Goal: Ask a question

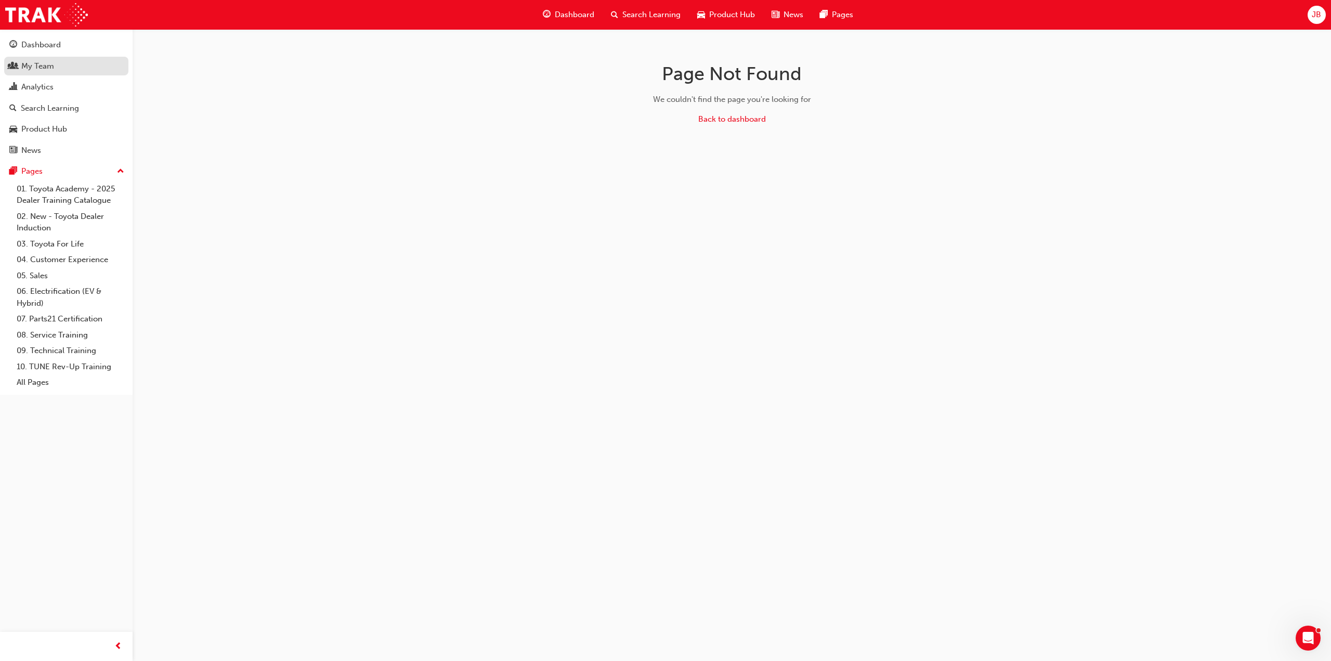
click at [70, 63] on div "My Team" at bounding box center [66, 66] width 114 height 13
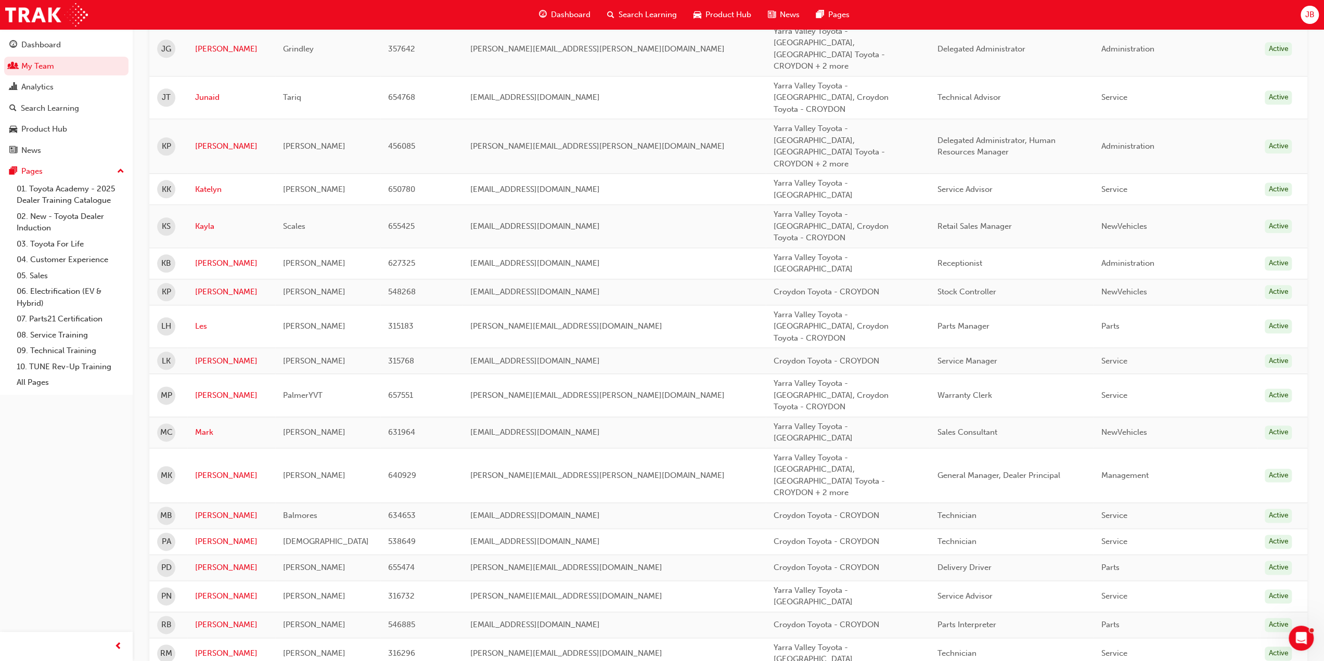
scroll to position [1113, 0]
click at [1292, 637] on icon "Open Intercom Messenger" at bounding box center [1299, 636] width 17 height 17
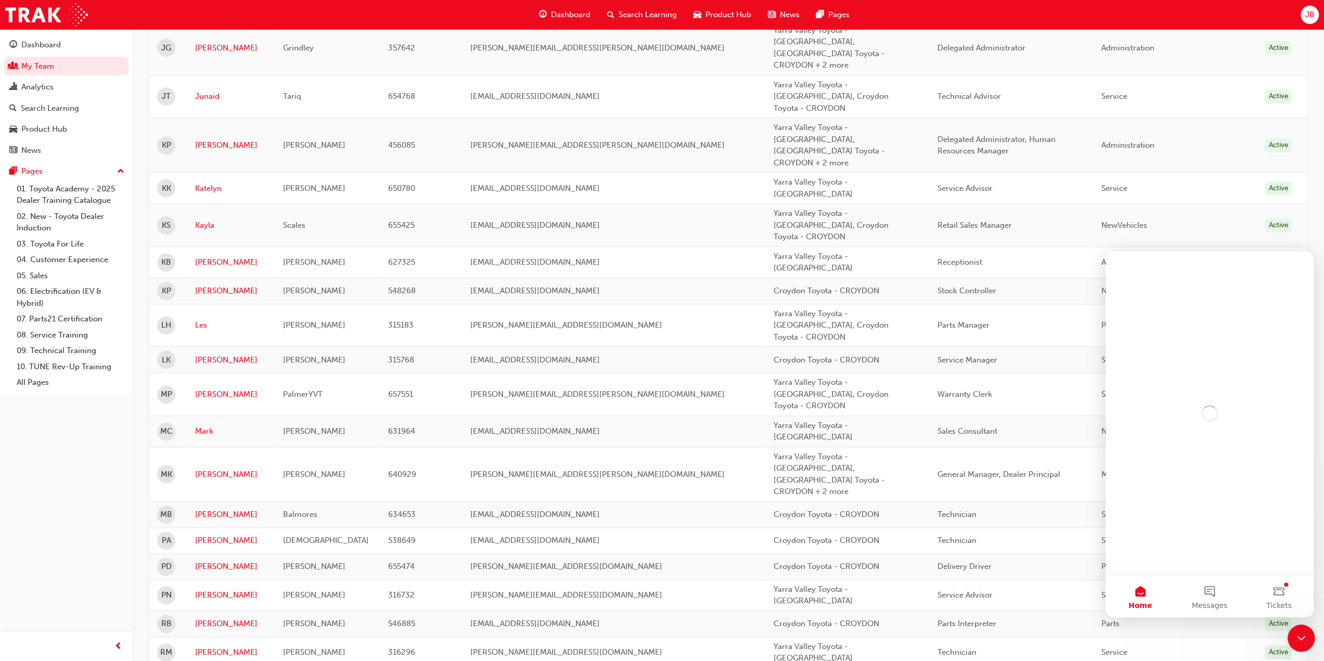
scroll to position [0, 0]
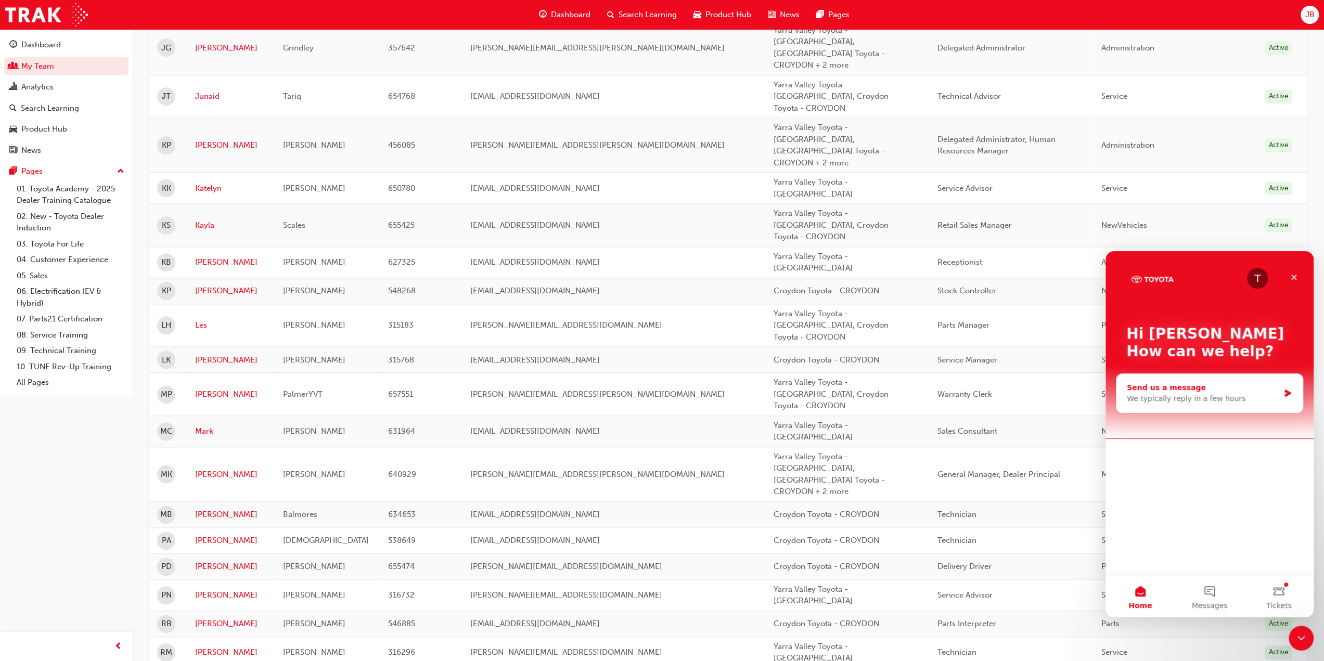
click at [1185, 398] on div "We typically reply in a few hours" at bounding box center [1203, 398] width 152 height 11
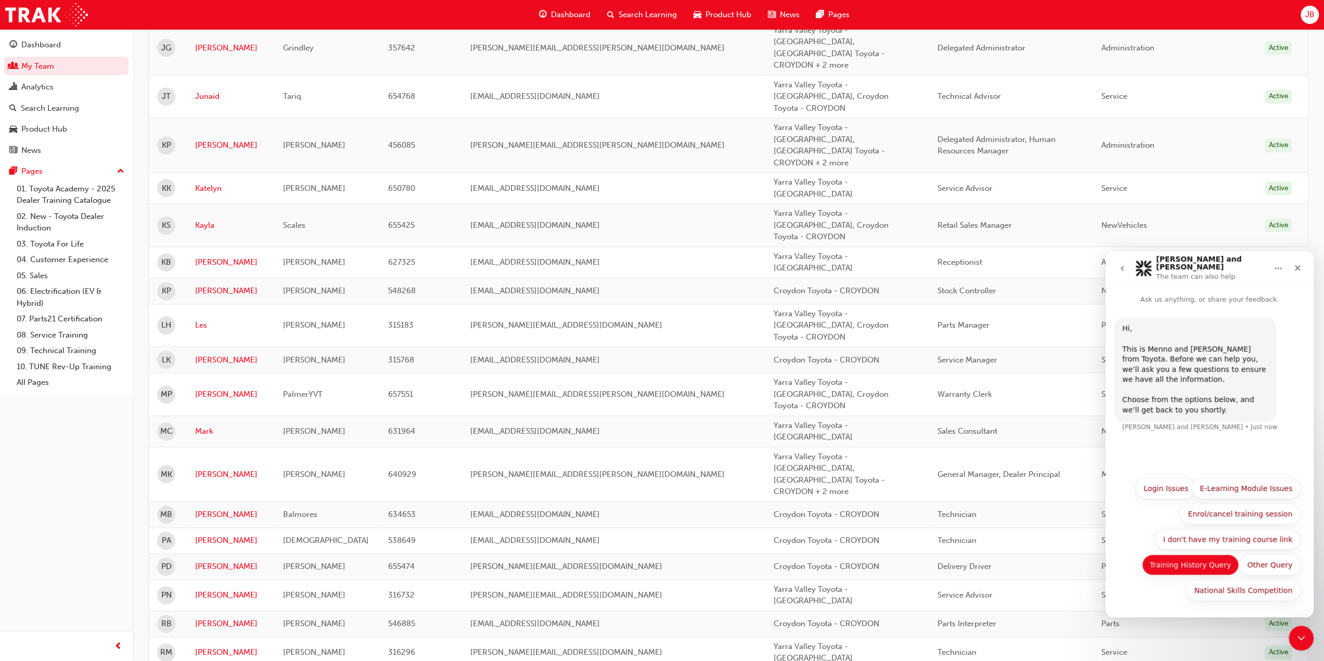
click at [1178, 569] on button "Training History Query" at bounding box center [1190, 564] width 97 height 21
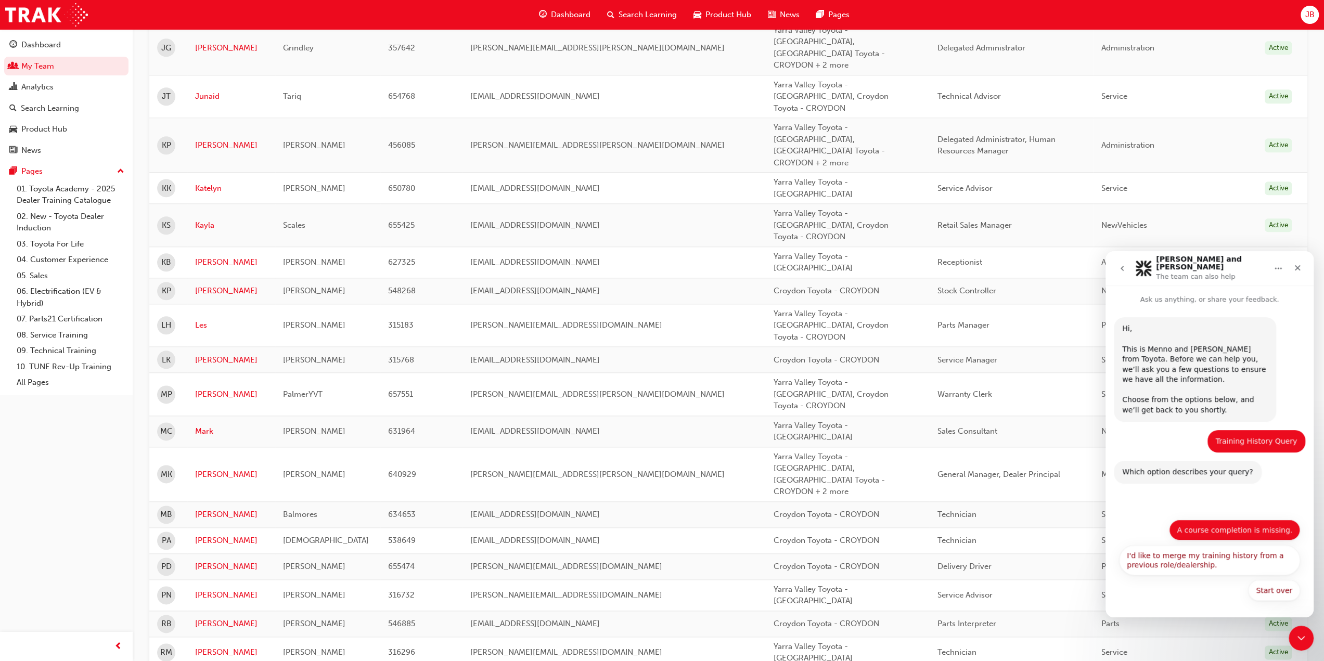
click at [1241, 533] on button "A course completion is missing." at bounding box center [1234, 530] width 131 height 21
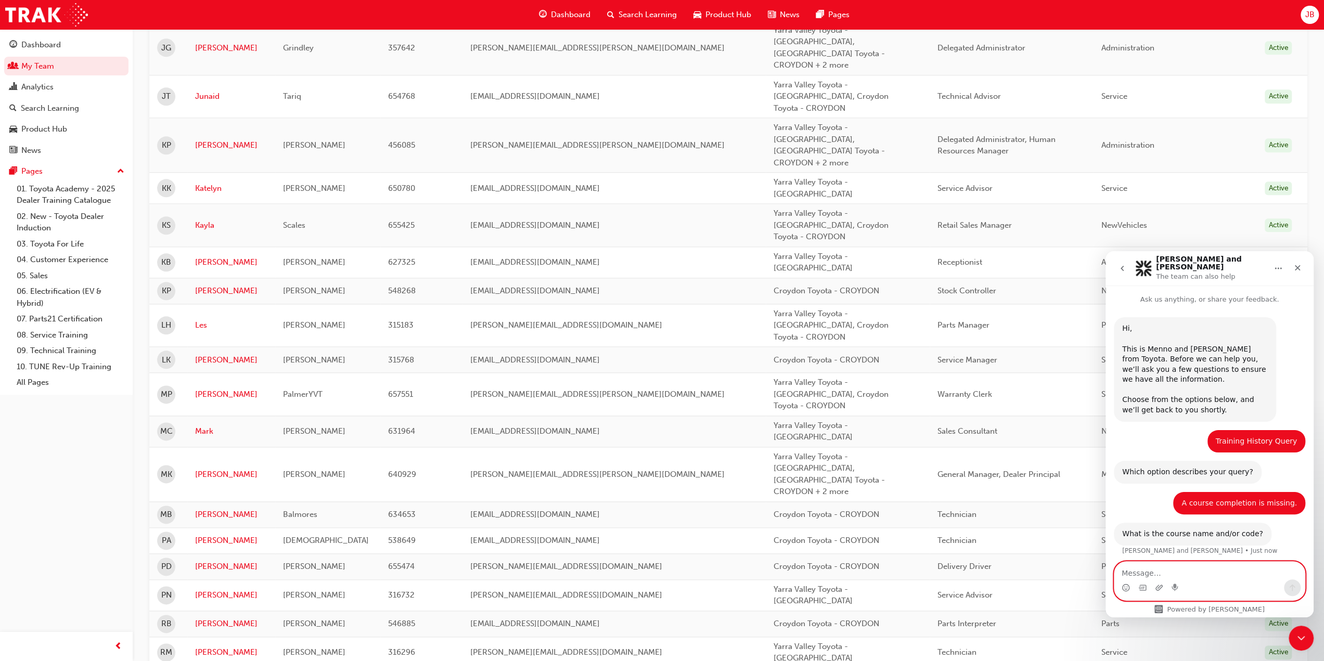
paste textarea "OWAF' Pathway to Purchase - New Car Sales Consultant Immersion Training (P2P-IL…"
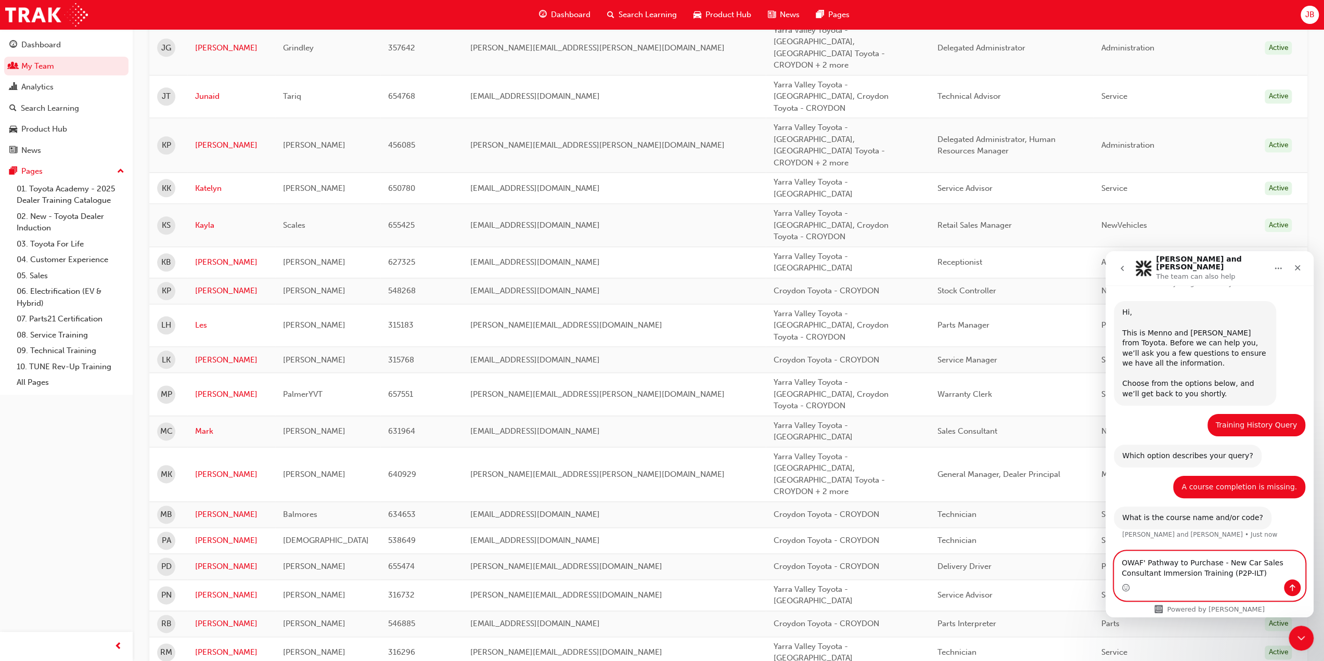
type textarea "OWAF' Pathway to Purchase - New Car Sales Consultant Immersion Training (P2P-IL…"
click at [1292, 587] on icon "Send a message…" at bounding box center [1292, 588] width 8 height 8
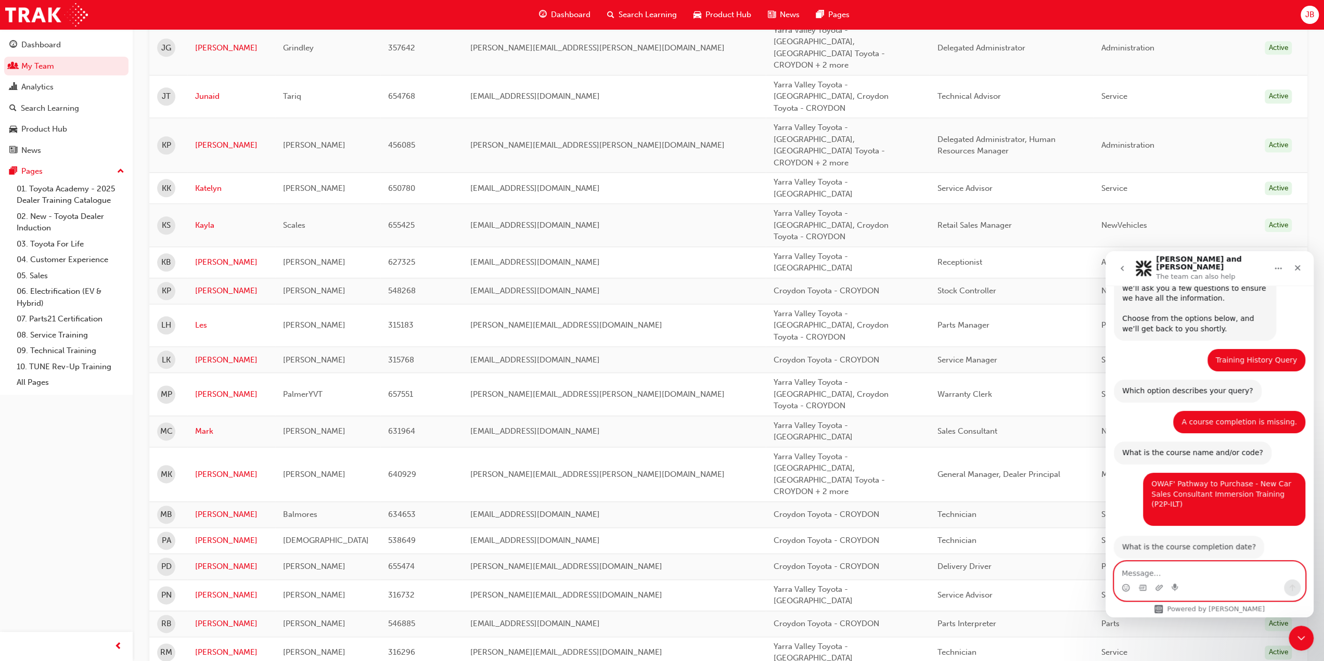
scroll to position [81, 0]
type textarea "[DATE]"
click at [1290, 588] on icon "Send a message…" at bounding box center [1292, 588] width 8 height 8
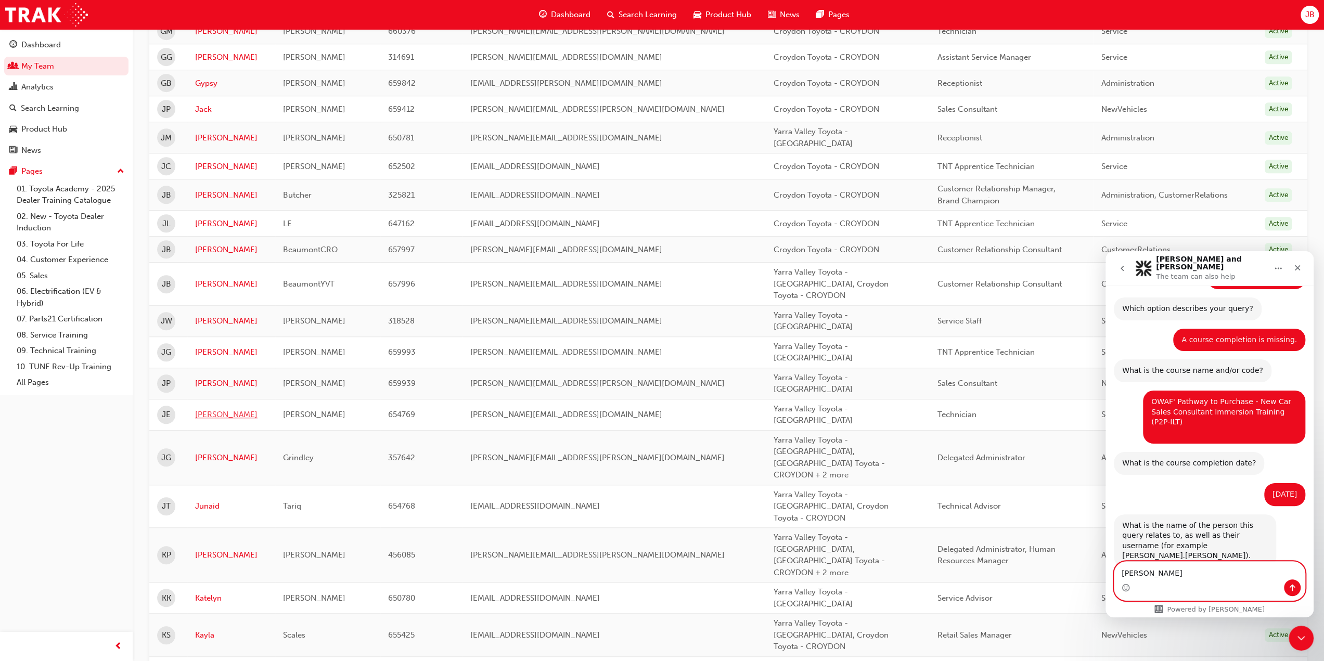
scroll to position [697, 0]
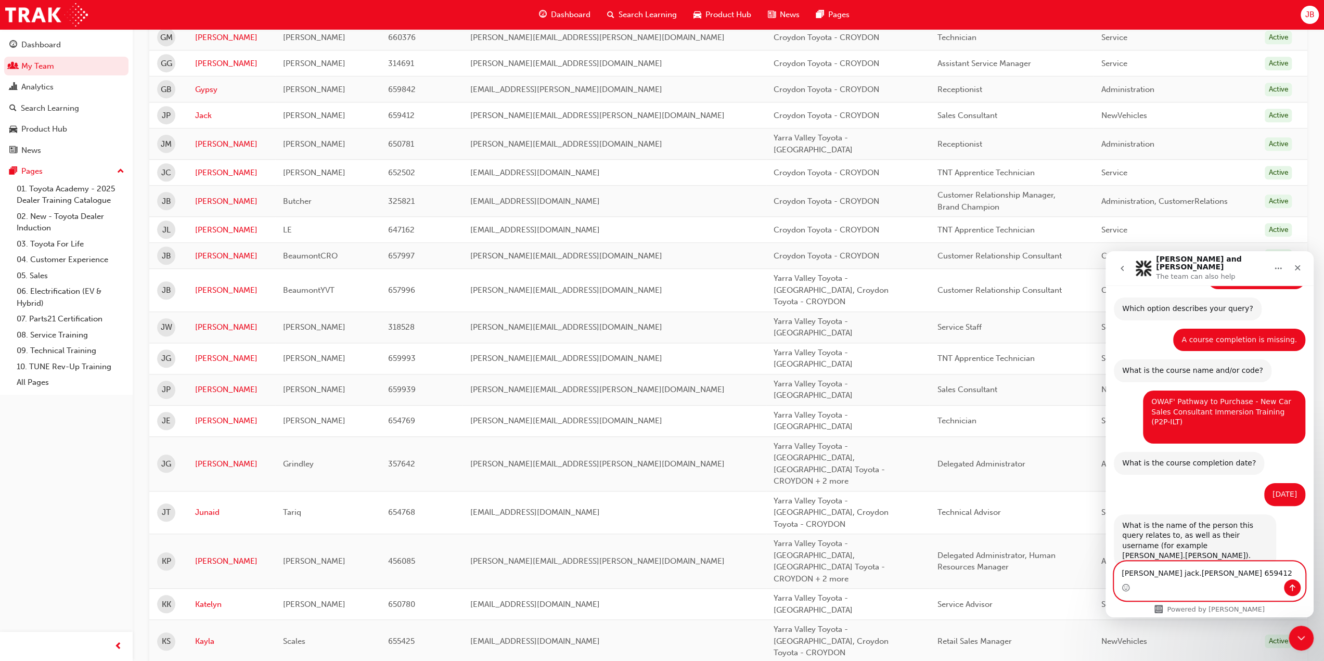
type textarea "[PERSON_NAME] jack.[PERSON_NAME] 659412"
click at [1292, 588] on icon "Send a message…" at bounding box center [1292, 588] width 8 height 8
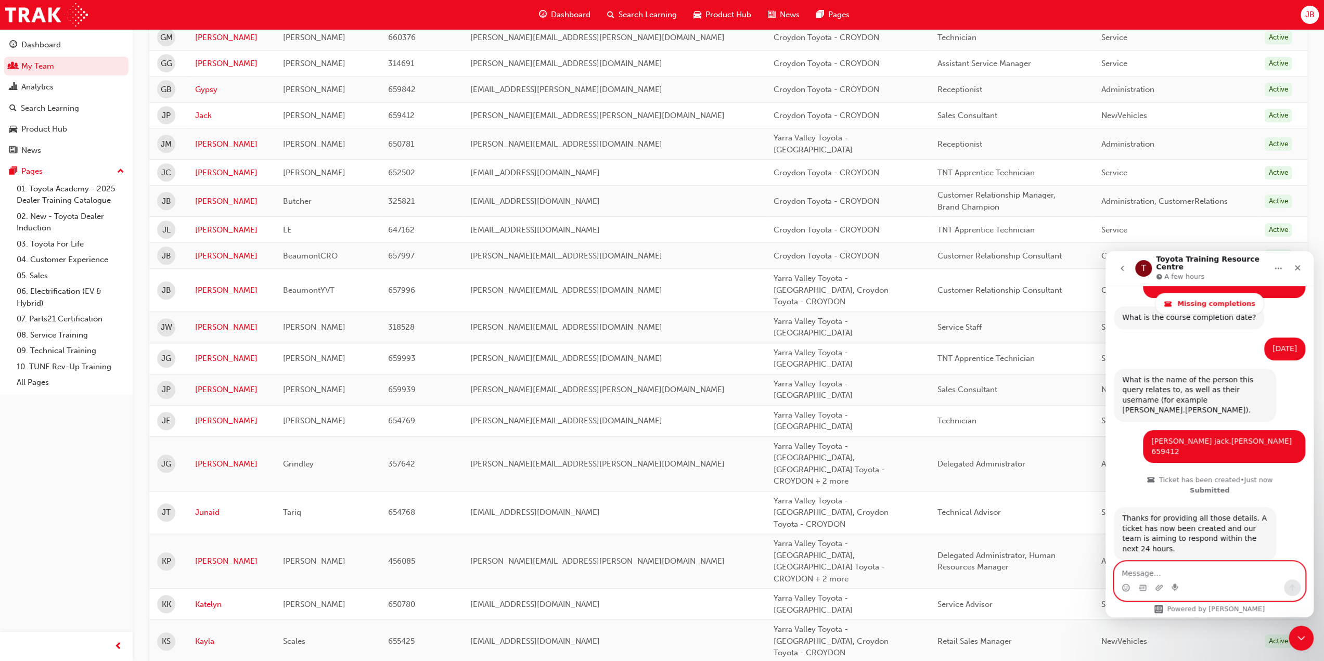
scroll to position [340, 0]
type textarea "I"
type textarea "I have another training completion query please"
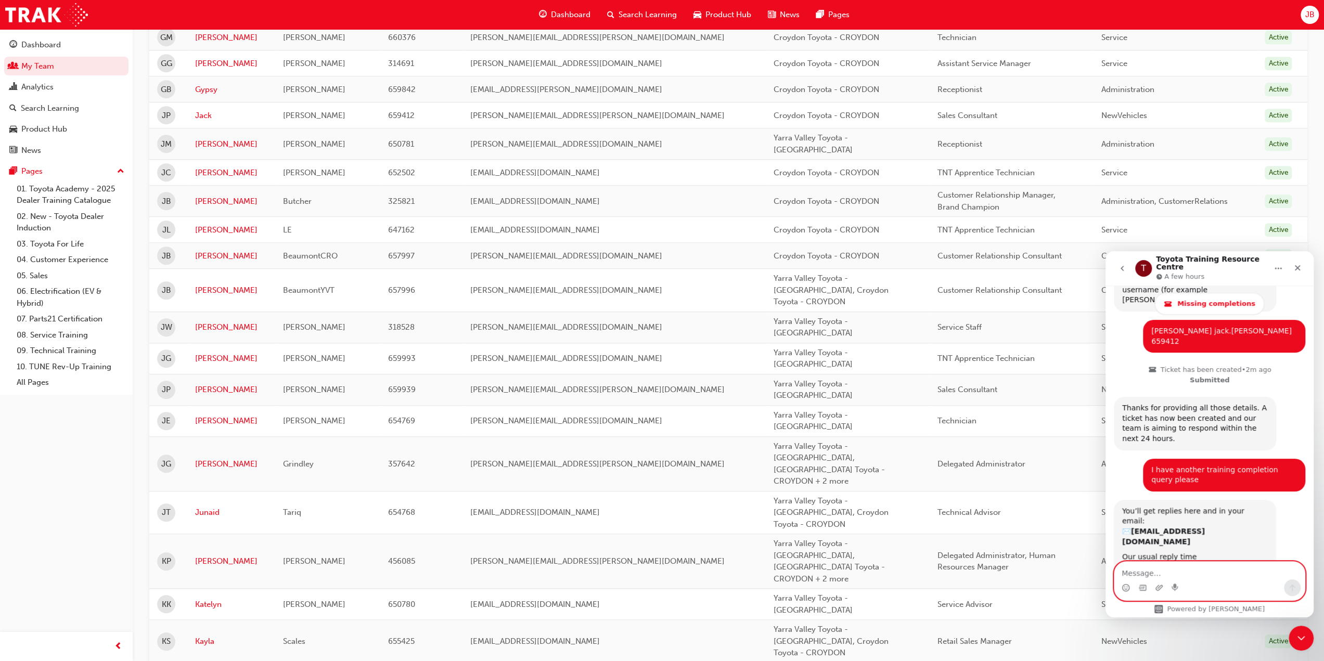
scroll to position [448, 0]
click at [1300, 269] on div "Close" at bounding box center [1297, 267] width 19 height 19
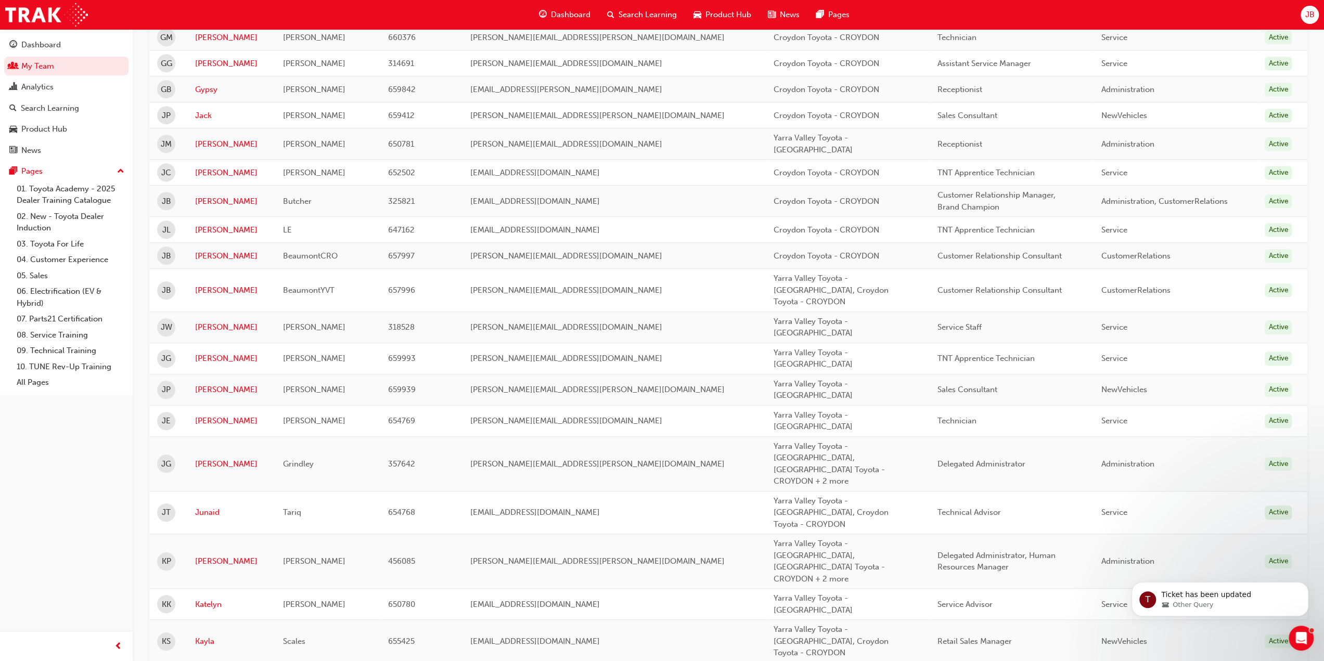
scroll to position [0, 0]
click at [1293, 637] on icon "Open Intercom Messenger" at bounding box center [1299, 636] width 17 height 17
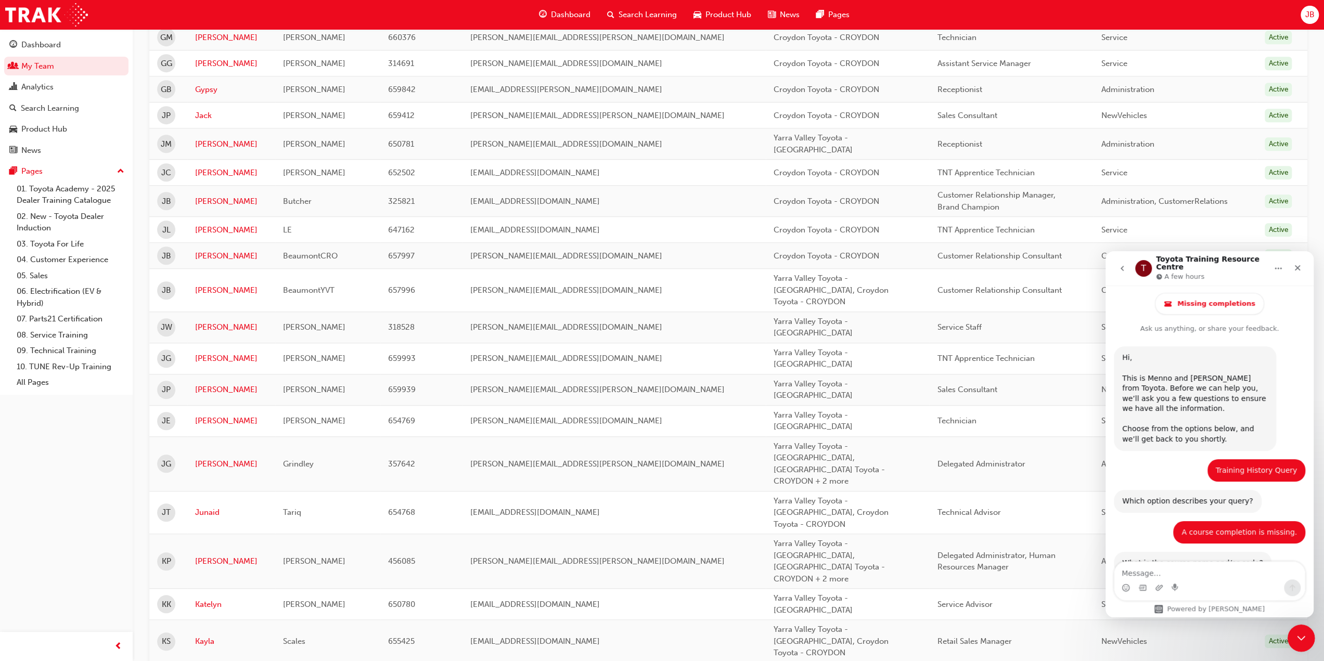
scroll to position [448, 0]
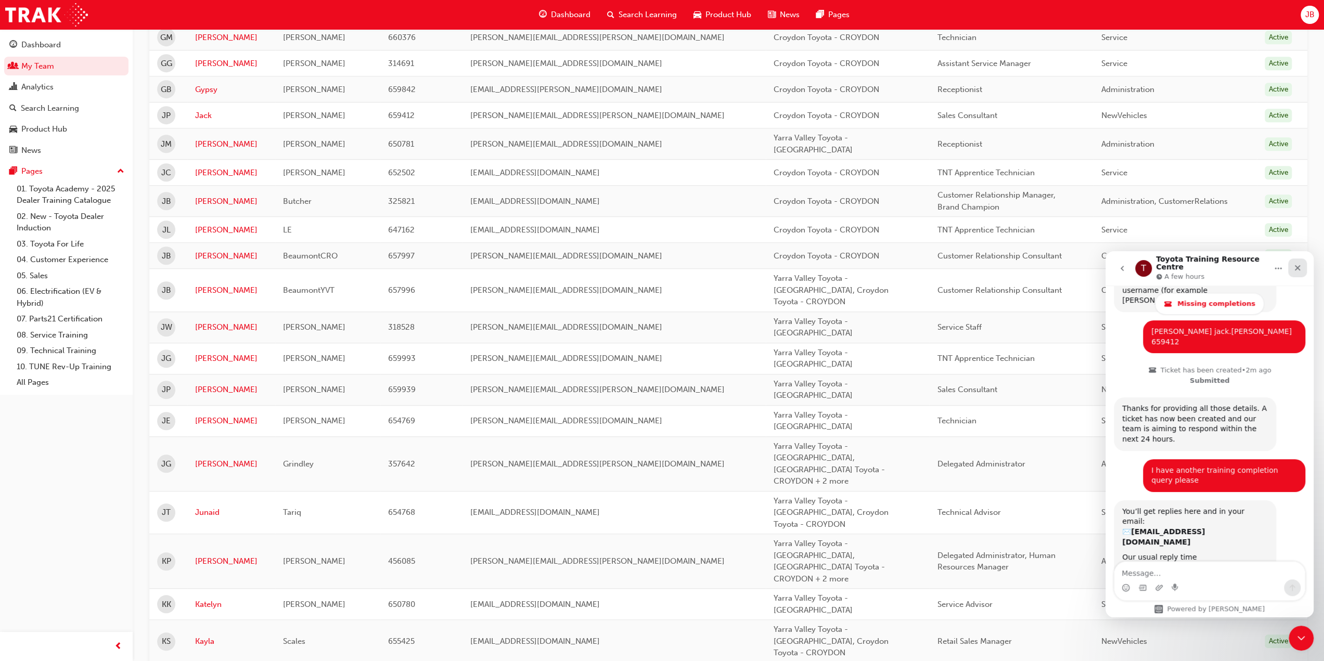
click at [1297, 265] on icon "Close" at bounding box center [1298, 268] width 6 height 6
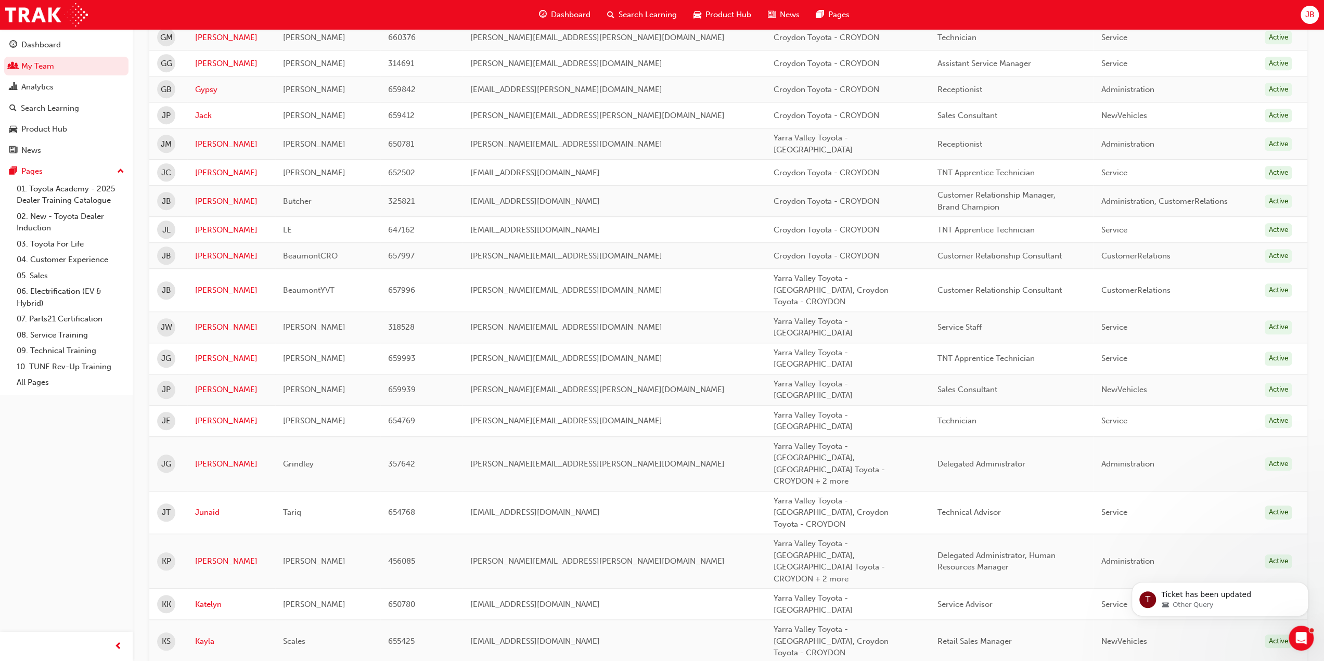
scroll to position [0, 0]
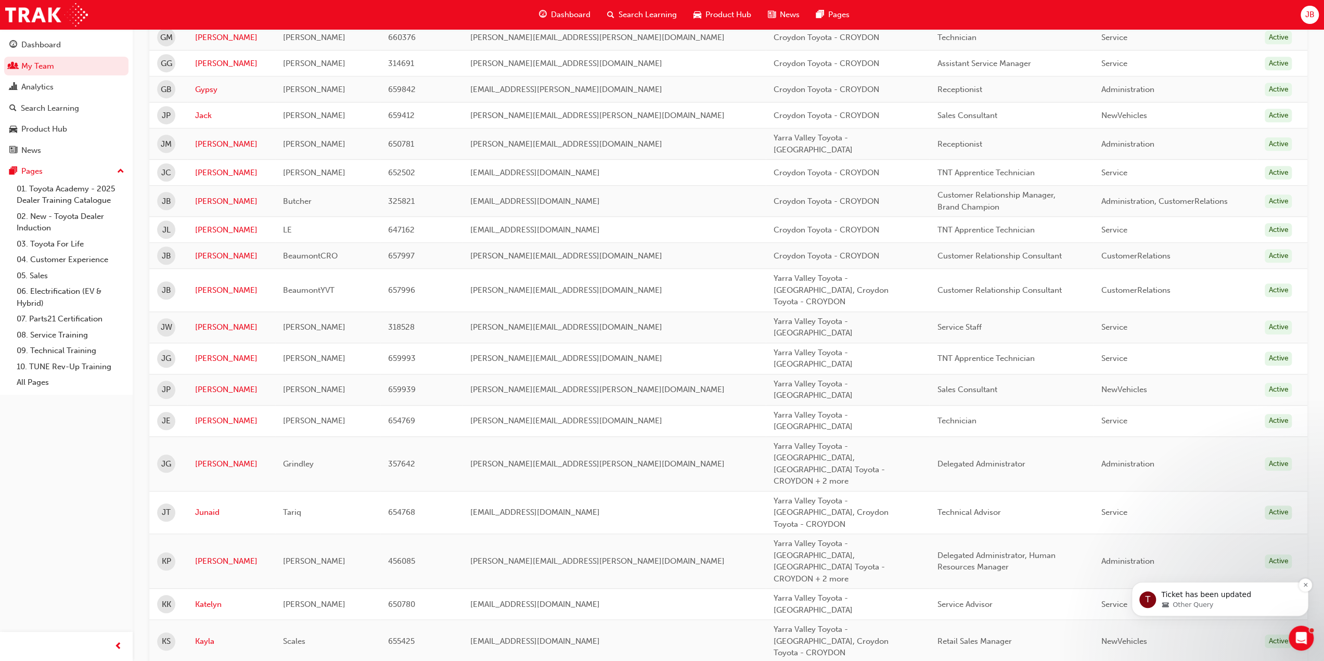
click at [1178, 605] on span "Other Query" at bounding box center [1192, 604] width 41 height 9
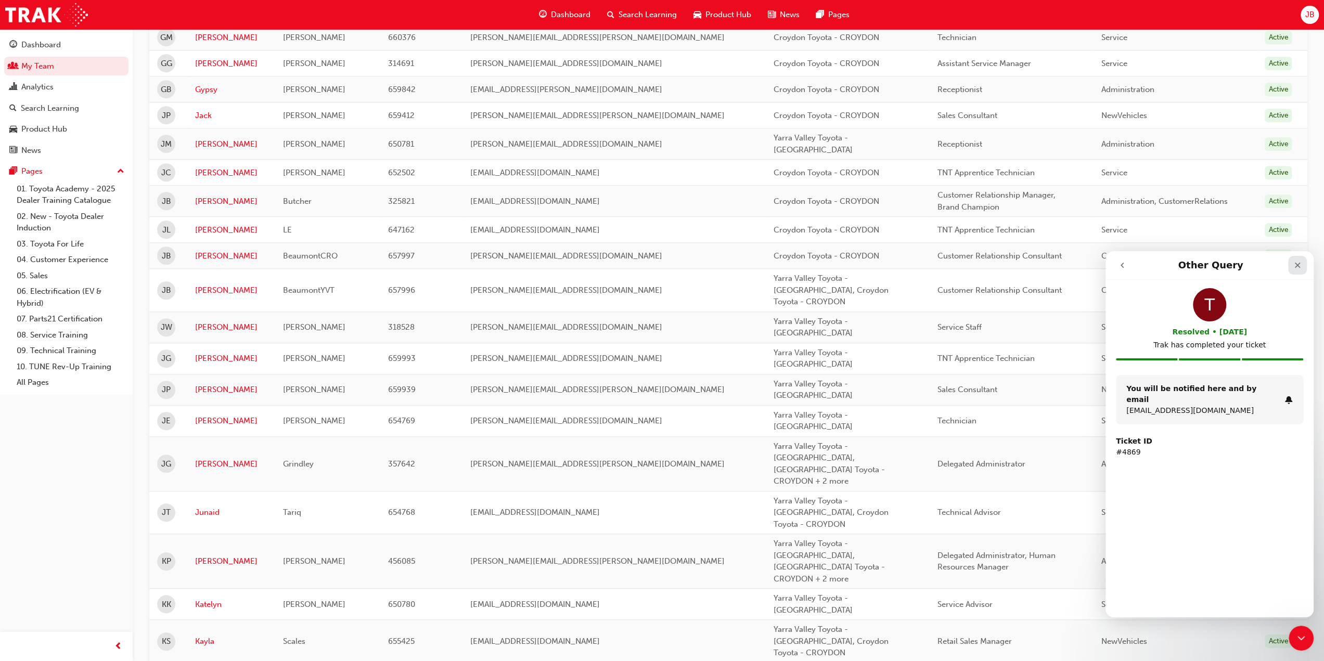
click at [1297, 265] on icon "Close" at bounding box center [1298, 266] width 6 height 6
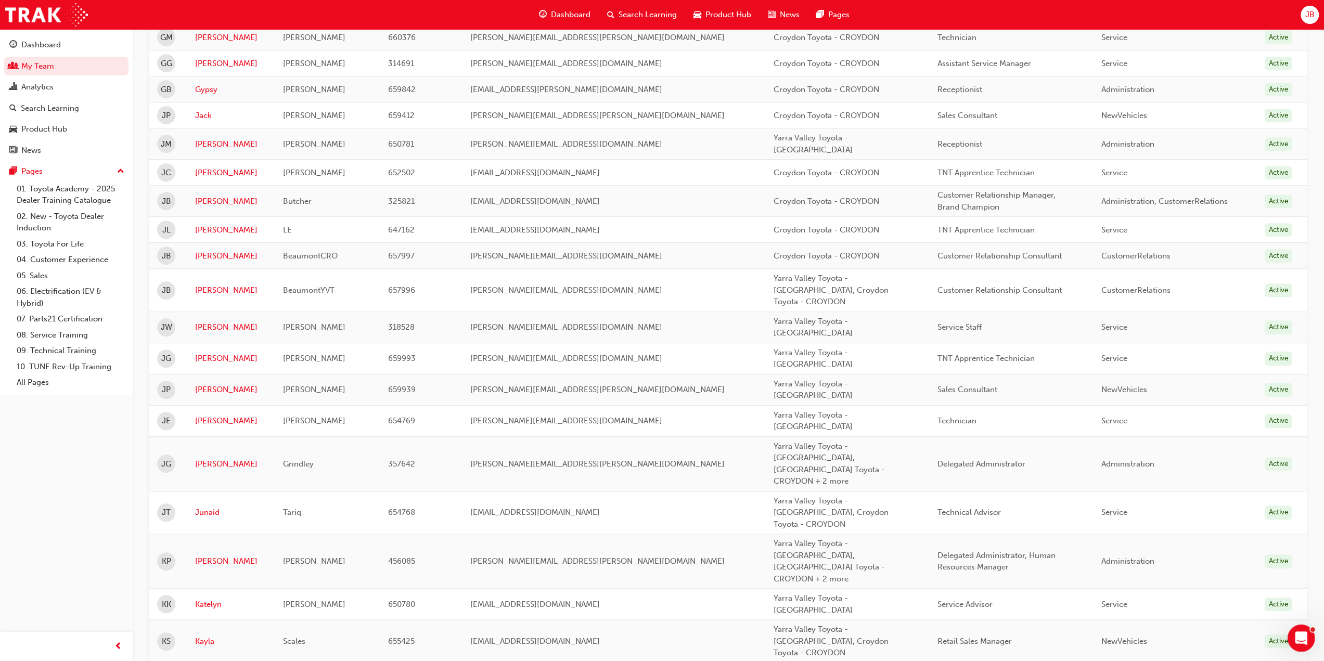
click at [1299, 632] on icon "Open Intercom Messenger" at bounding box center [1299, 636] width 17 height 17
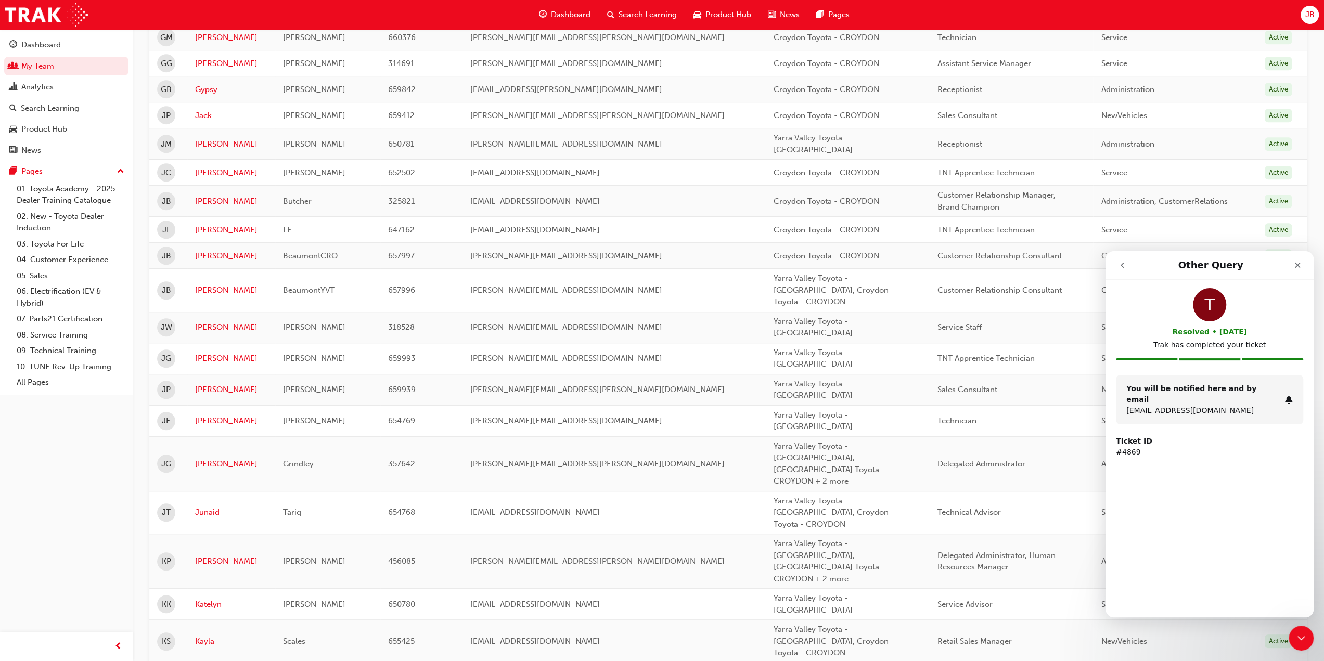
click at [1120, 262] on icon "go back" at bounding box center [1122, 265] width 8 height 8
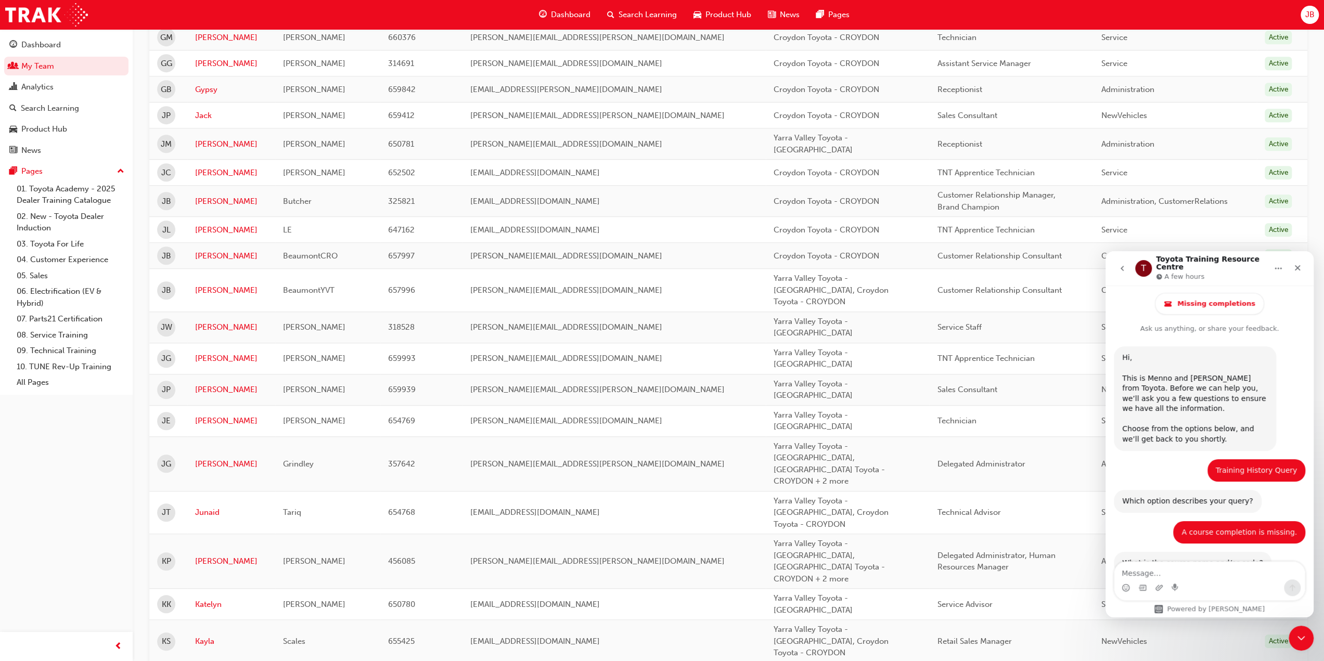
scroll to position [448, 0]
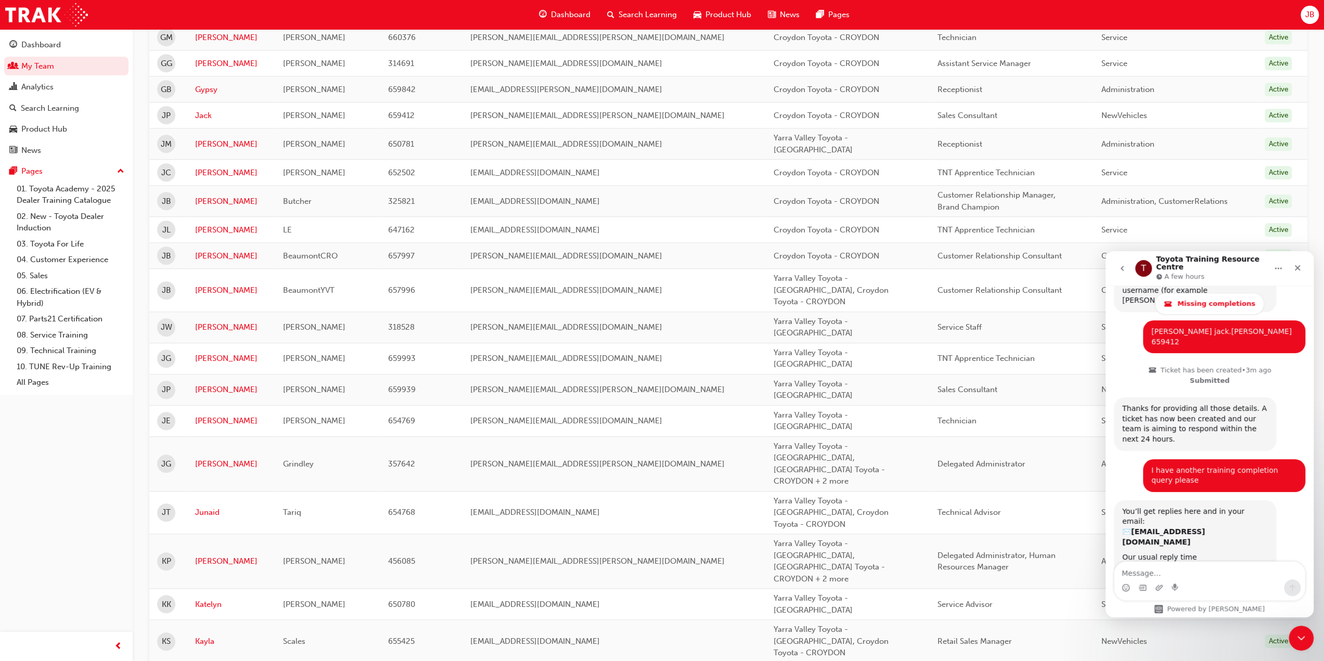
click at [1278, 264] on icon "Home" at bounding box center [1278, 268] width 8 height 8
click at [1124, 264] on icon "go back" at bounding box center [1122, 268] width 8 height 8
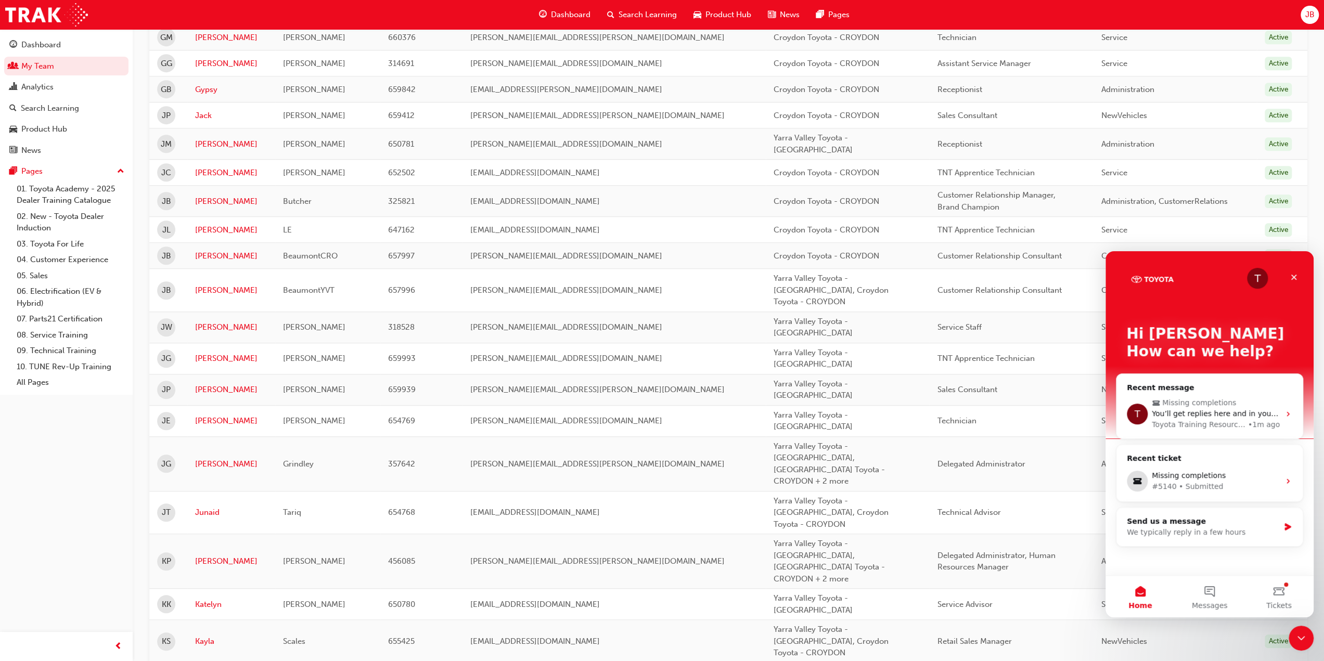
scroll to position [0, 0]
click at [1172, 524] on div "Send us a message" at bounding box center [1203, 521] width 152 height 11
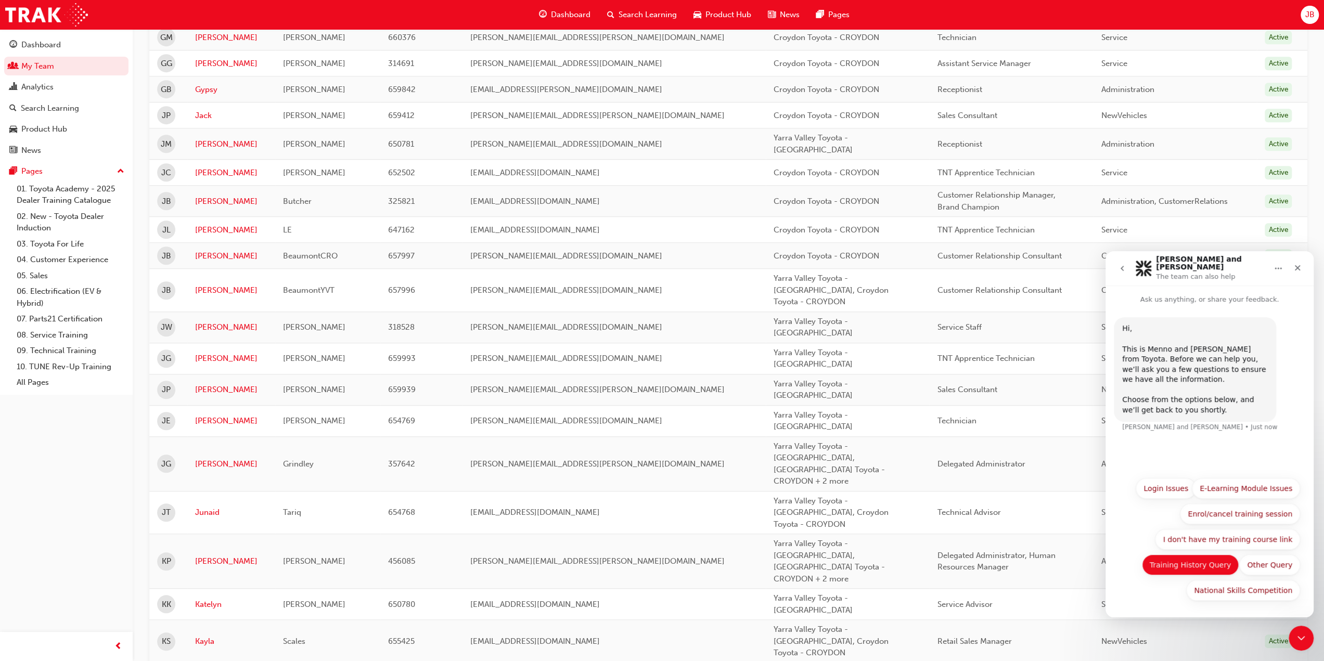
click at [1195, 568] on button "Training History Query" at bounding box center [1190, 564] width 97 height 21
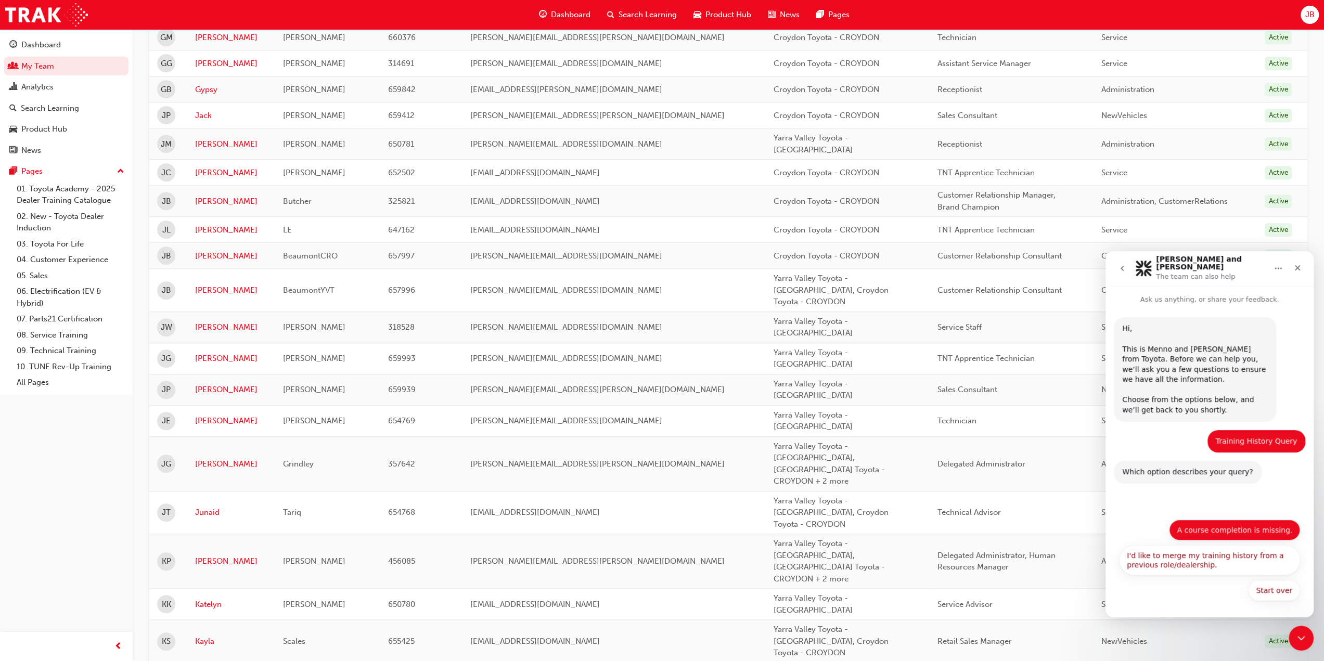
click at [1246, 529] on button "A course completion is missing." at bounding box center [1234, 530] width 131 height 21
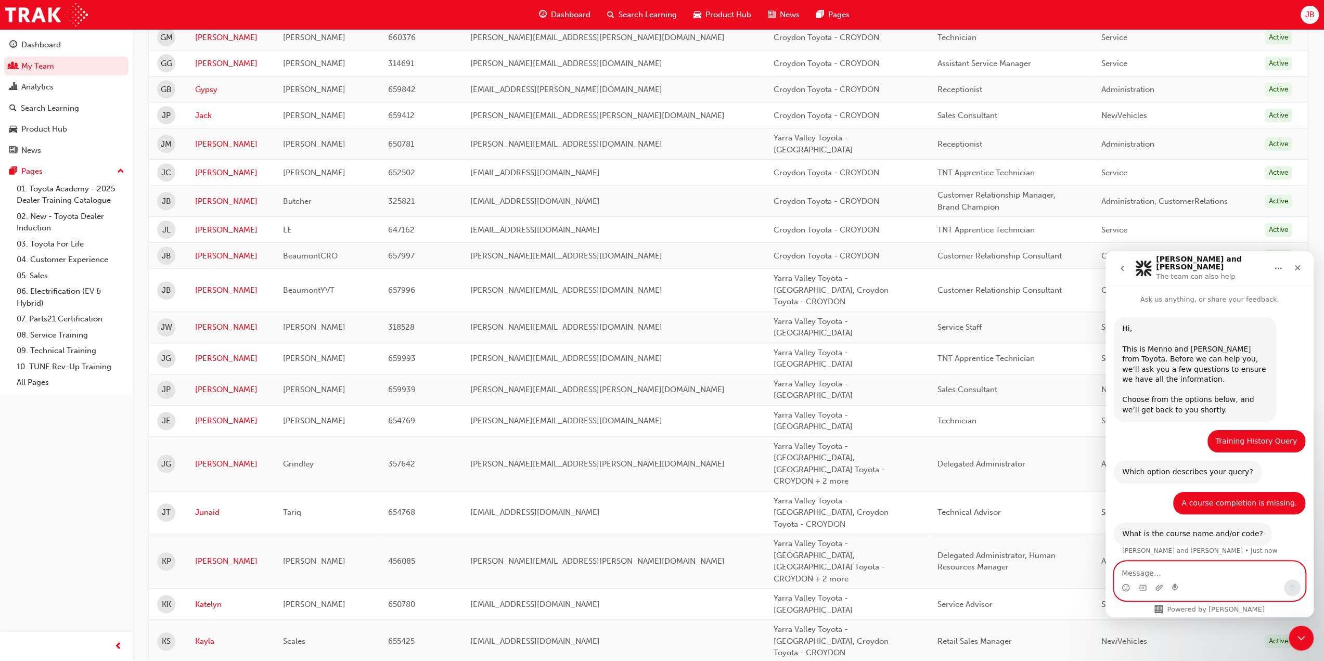
paste textarea "SFP AWD 4WD P2 (SFP_AWD_4WD_P2)"
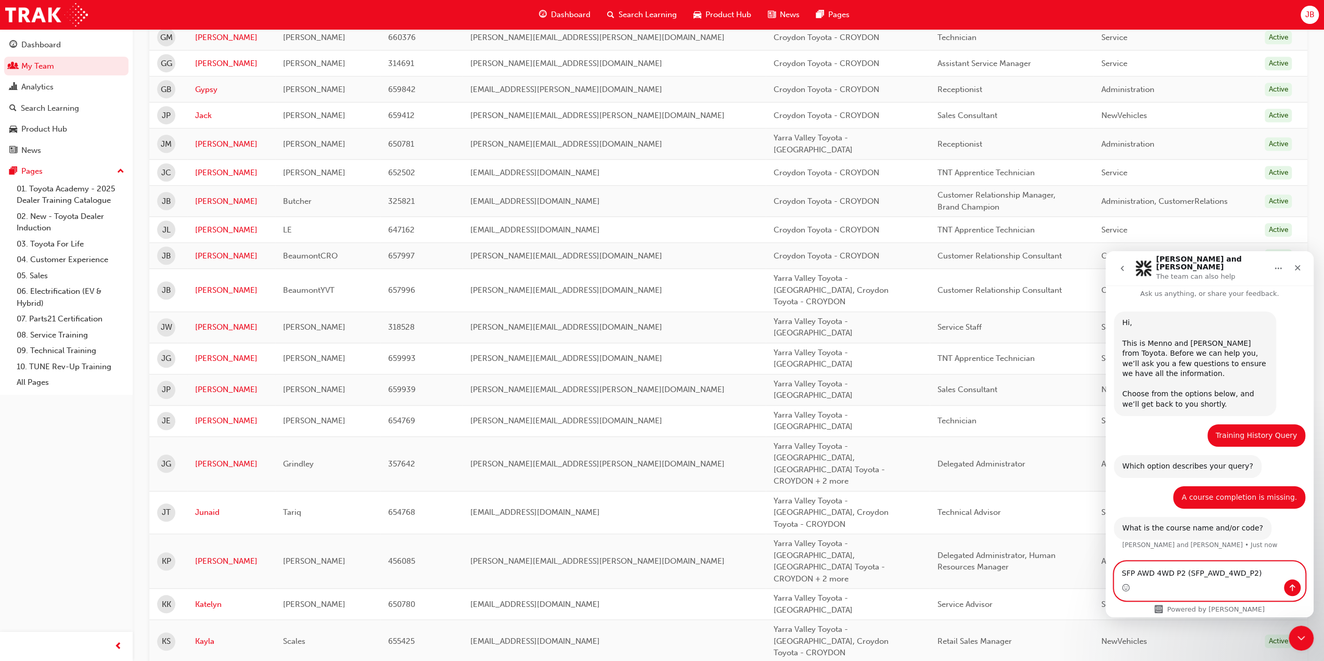
type textarea "SFP AWD 4WD P2 (SFP_AWD_4WD_P2)"
click at [1291, 587] on icon "Send a message…" at bounding box center [1292, 588] width 8 height 8
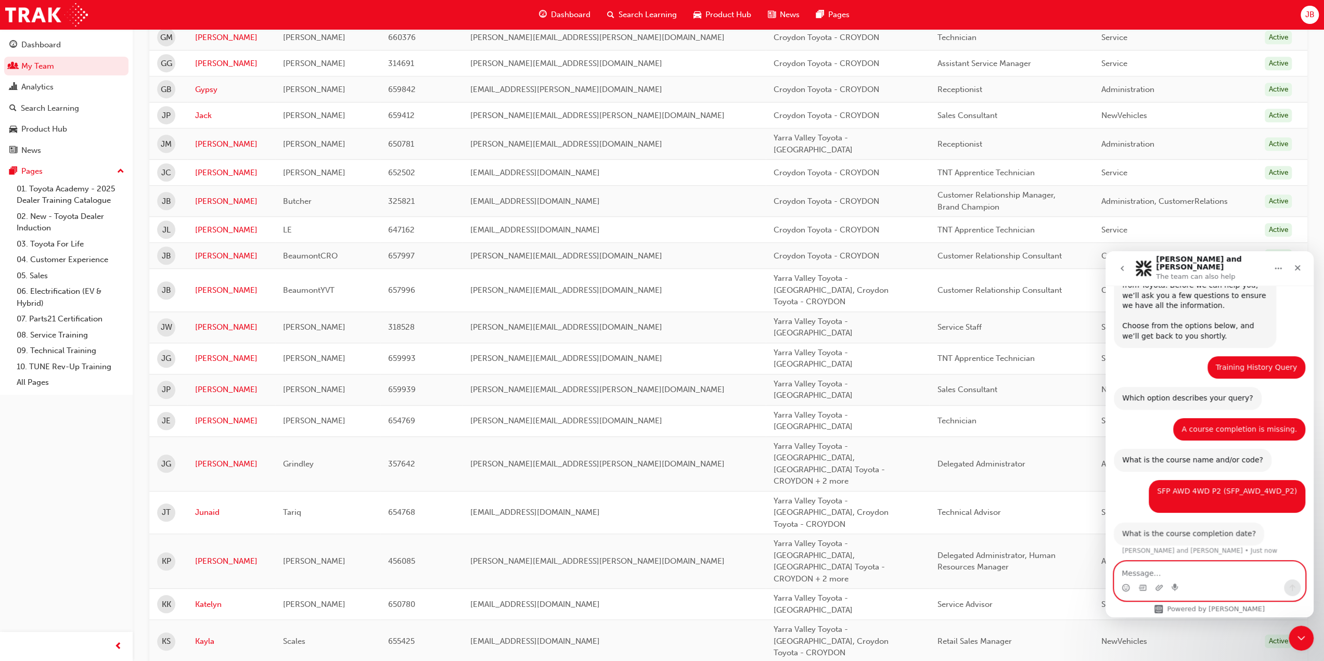
scroll to position [71, 0]
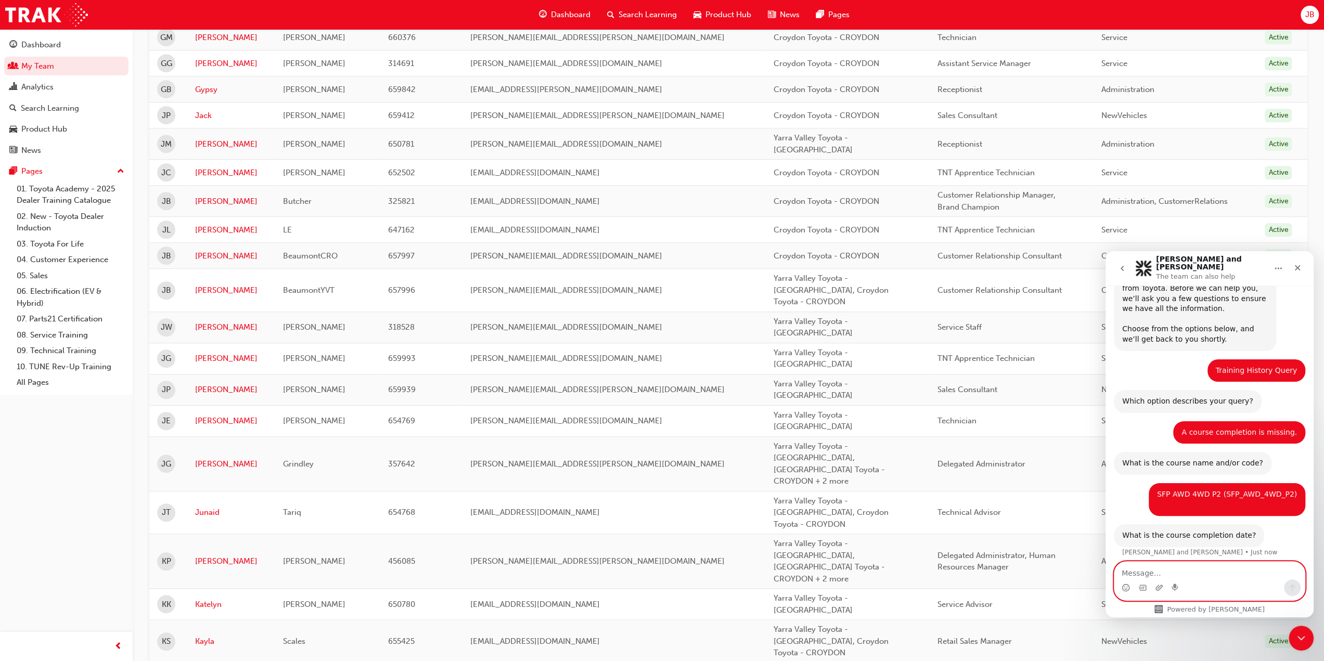
click at [1139, 570] on textarea "Message…" at bounding box center [1209, 571] width 190 height 18
type textarea "[DATE]"
click at [1292, 587] on icon "Send a message…" at bounding box center [1292, 588] width 8 height 8
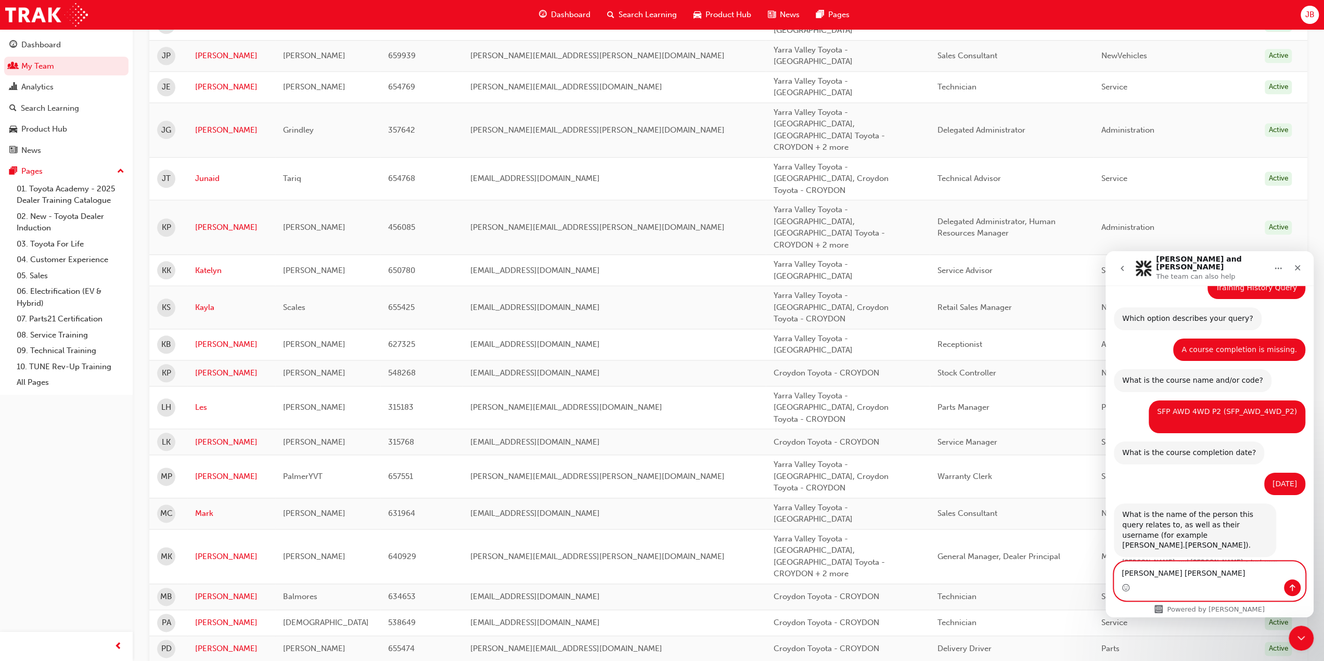
scroll to position [1113, 0]
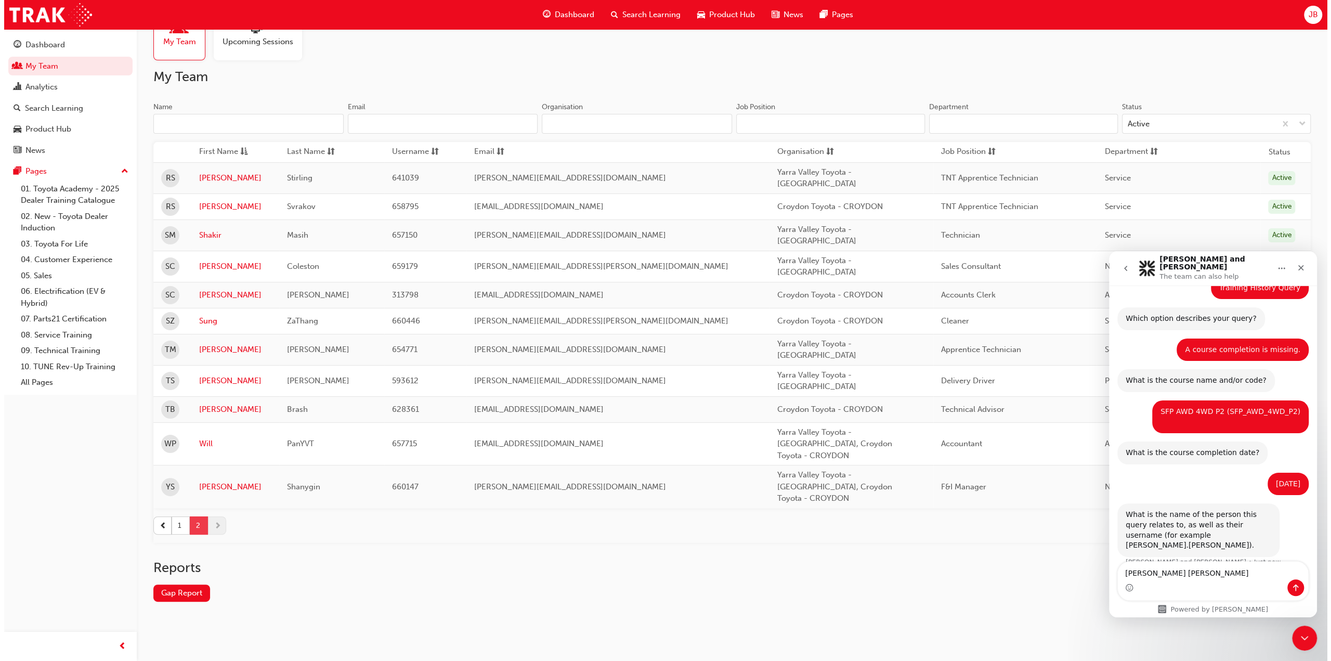
scroll to position [0, 0]
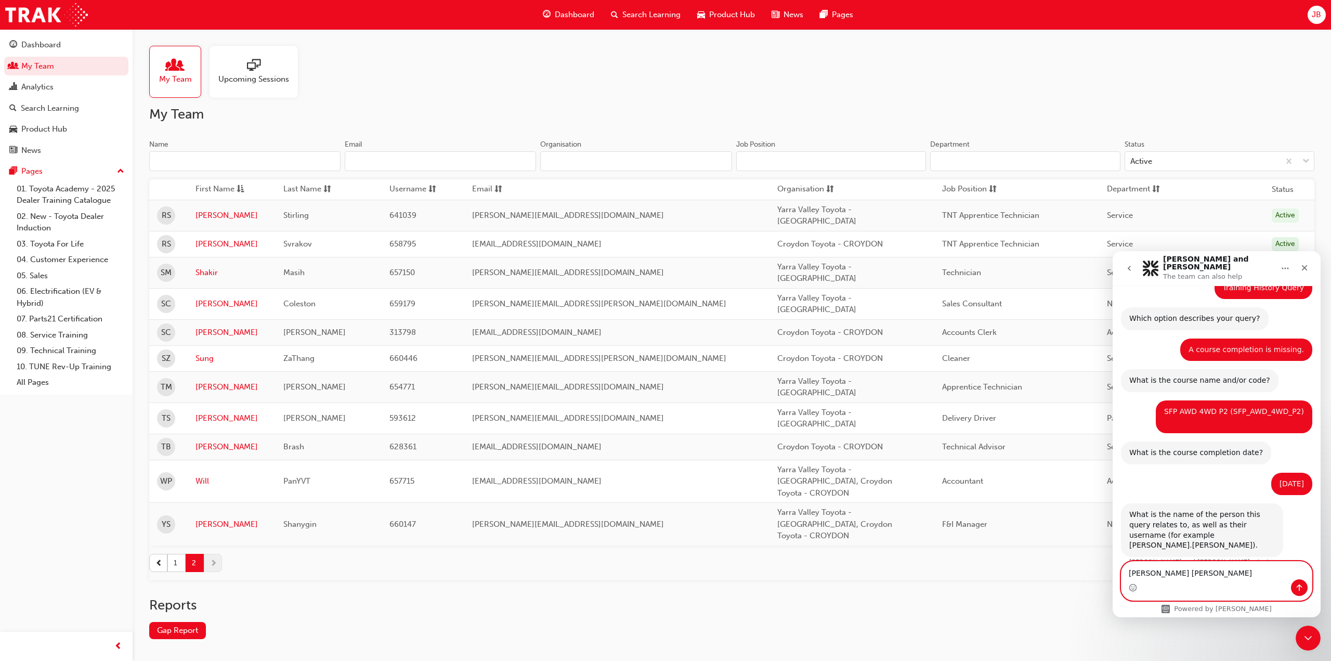
click at [1196, 575] on textarea "[PERSON_NAME] [PERSON_NAME]" at bounding box center [1217, 571] width 190 height 18
type textarea "[PERSON_NAME] [PERSON_NAME] [PERSON_NAME].[PERSON_NAME] 659179"
click at [1300, 587] on icon "Send a message…" at bounding box center [1300, 588] width 6 height 7
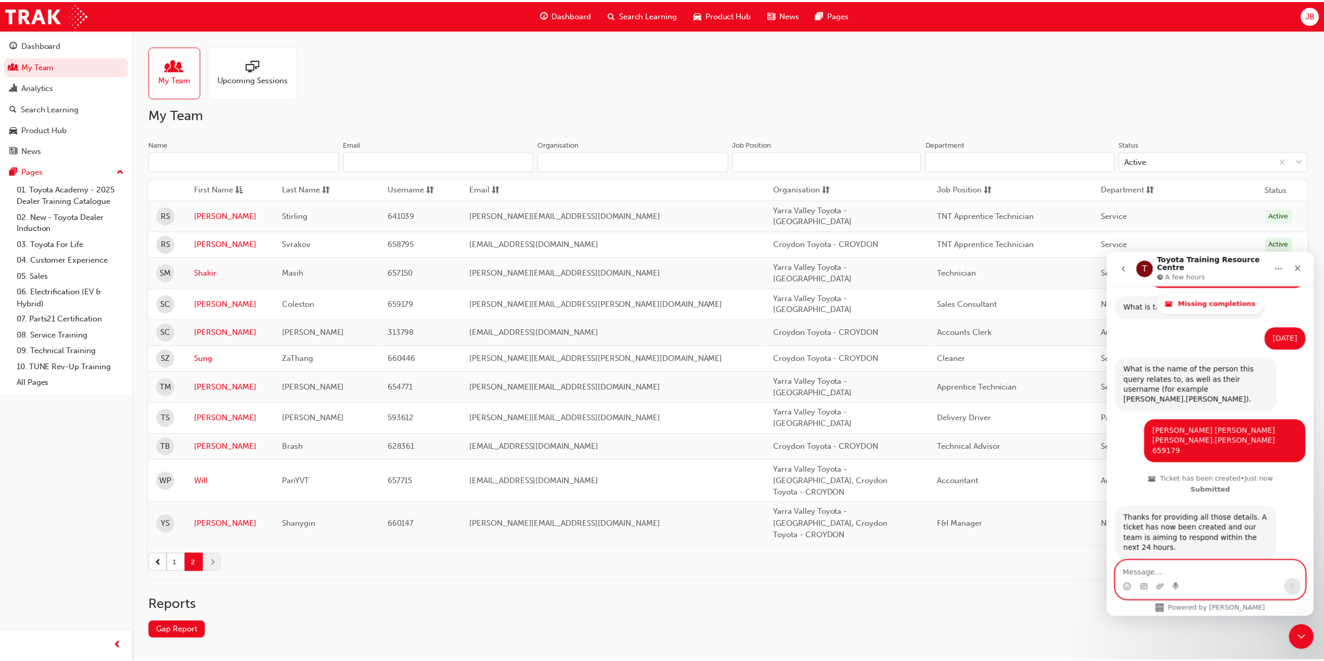
scroll to position [330, 0]
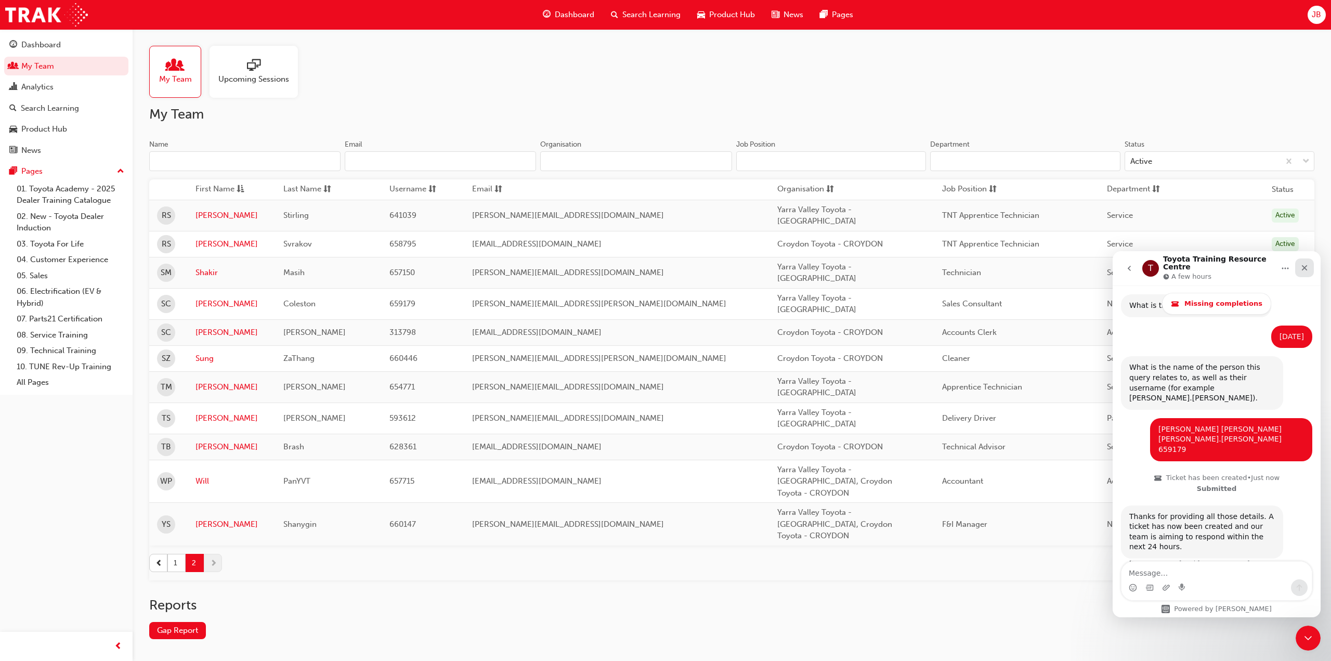
drag, startPoint x: 1304, startPoint y: 260, endPoint x: 2323, endPoint y: 552, distance: 1059.5
click at [1304, 260] on div "Close" at bounding box center [1305, 267] width 19 height 19
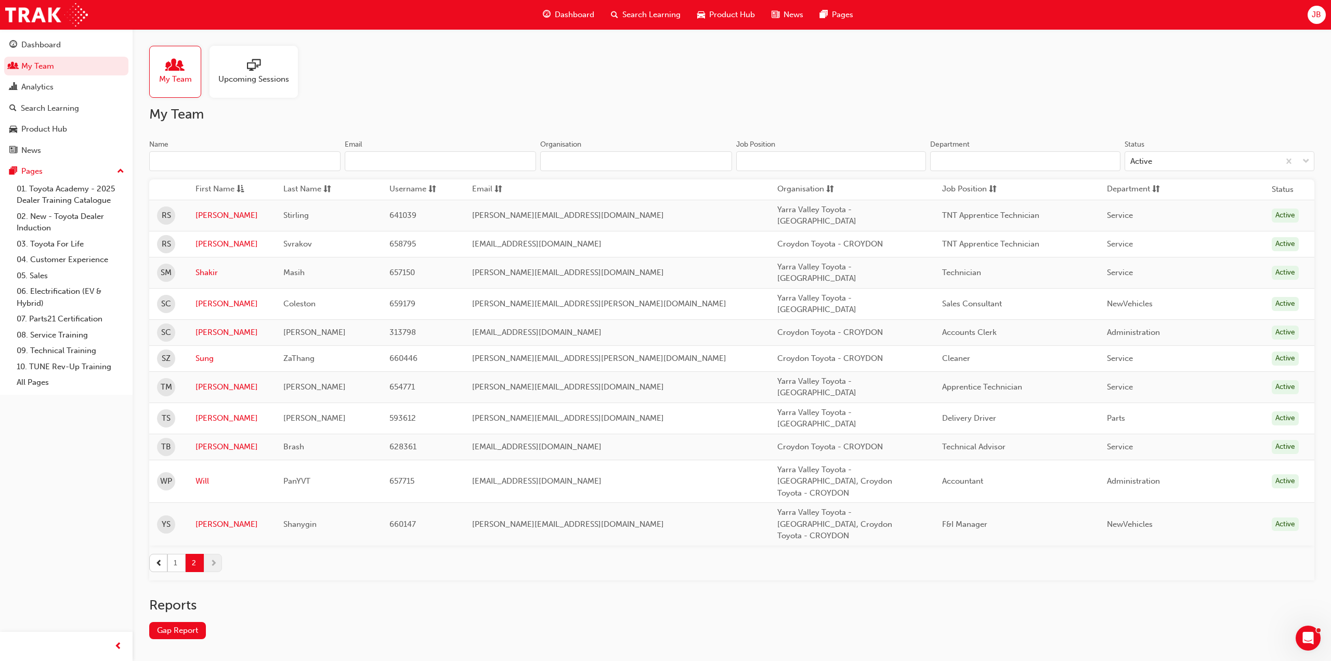
click at [176, 554] on button "1" at bounding box center [176, 563] width 18 height 18
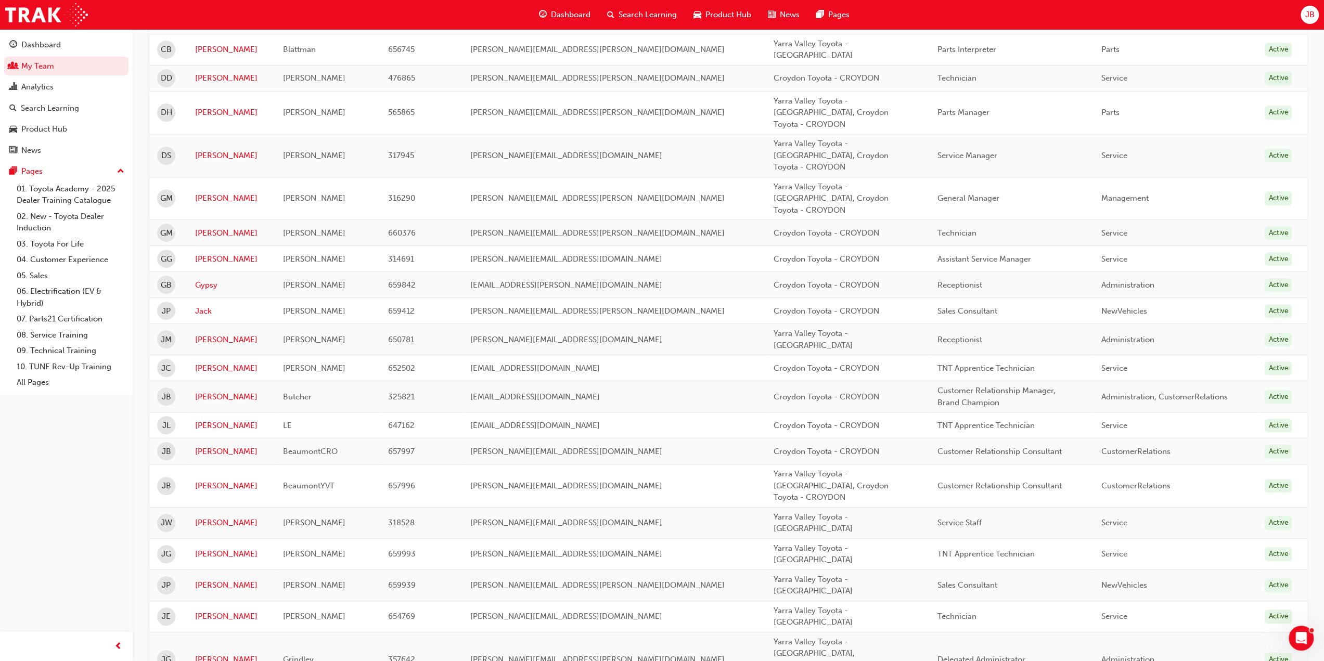
scroll to position [481, 0]
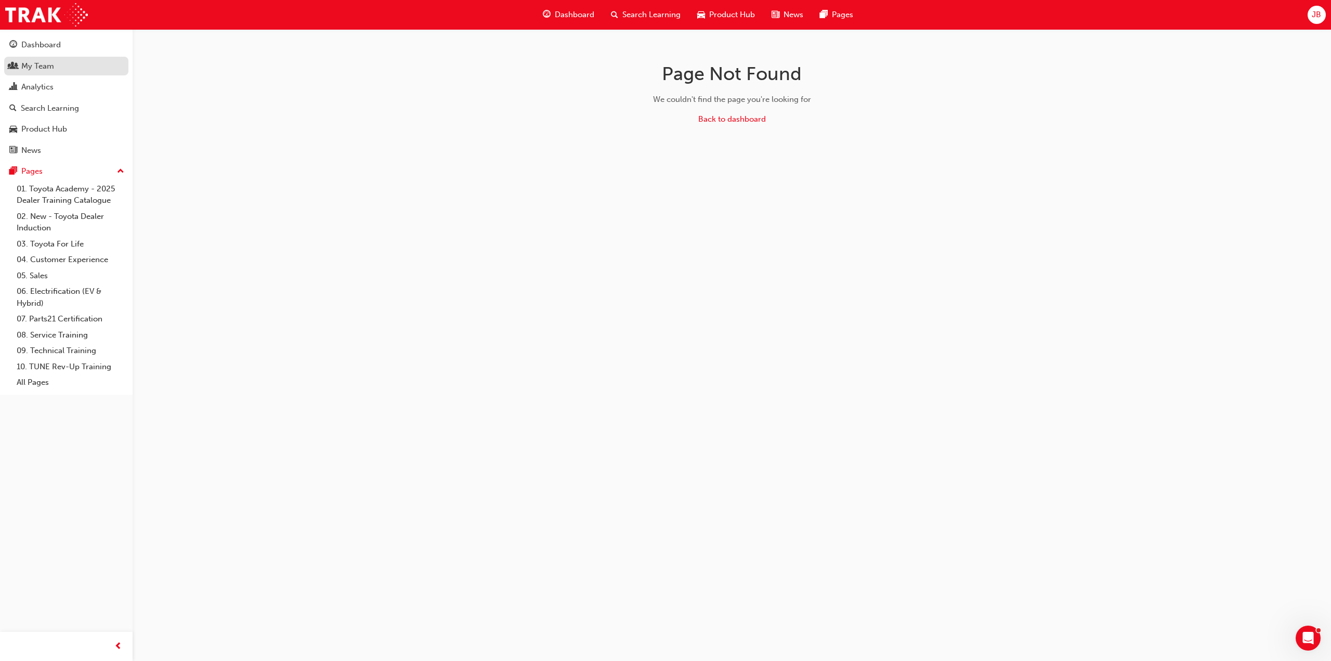
click at [50, 70] on div "My Team" at bounding box center [37, 66] width 33 height 12
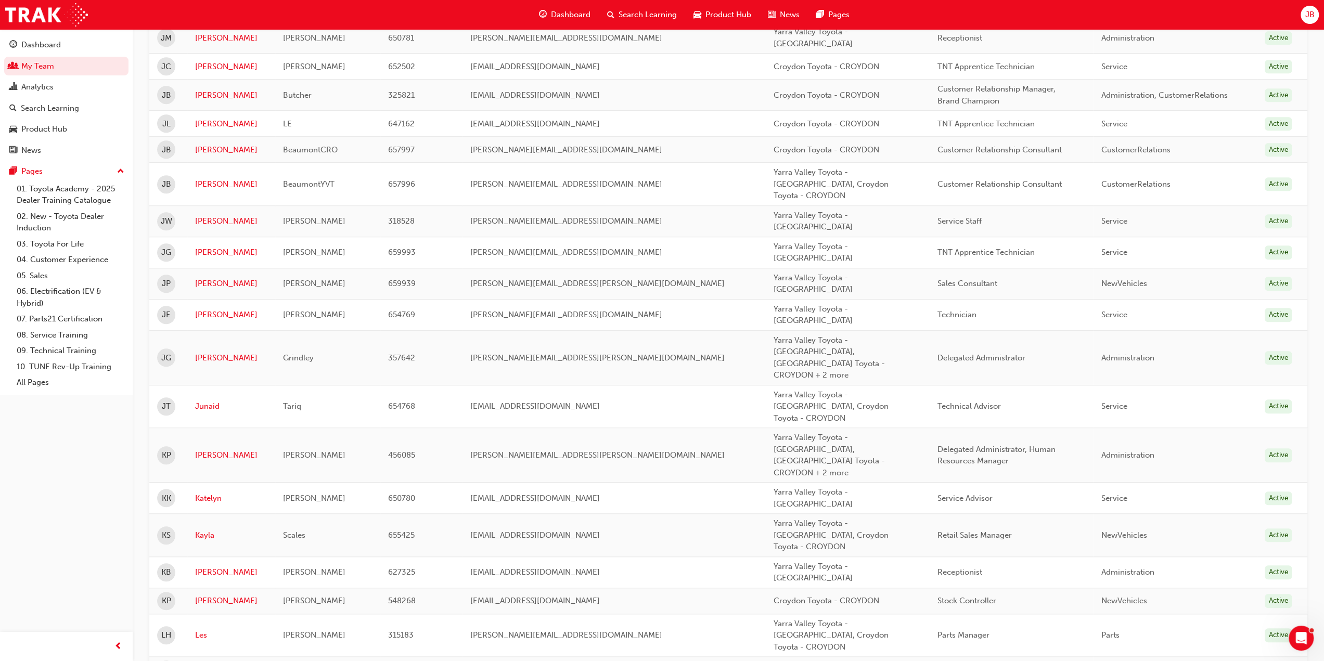
scroll to position [988, 0]
